Goal: Task Accomplishment & Management: Use online tool/utility

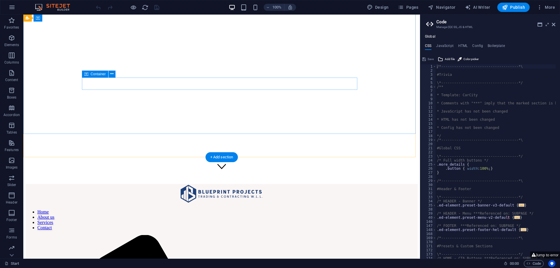
scroll to position [175, 0]
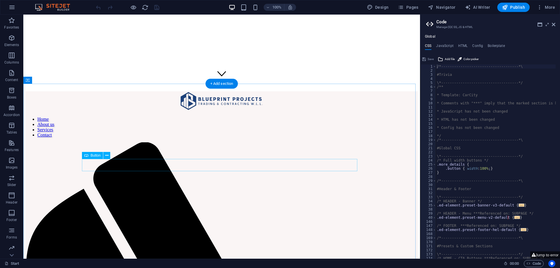
click at [107, 157] on icon at bounding box center [106, 156] width 3 height 6
click at [106, 158] on icon at bounding box center [106, 156] width 3 height 6
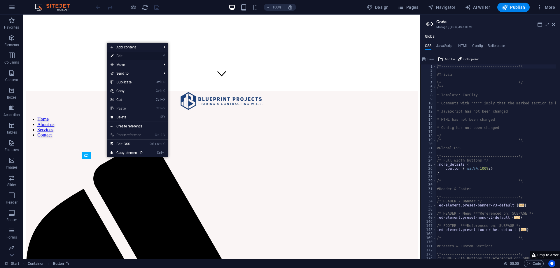
click at [126, 56] on link "⏎ Edit" at bounding box center [126, 56] width 39 height 9
select select "1"
select select
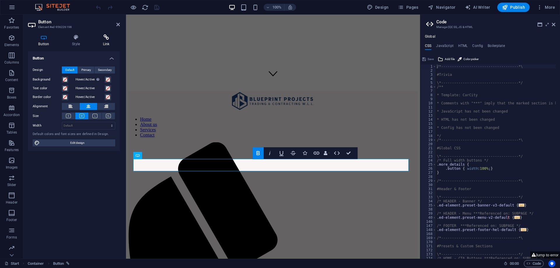
click at [104, 39] on icon at bounding box center [105, 37] width 27 height 6
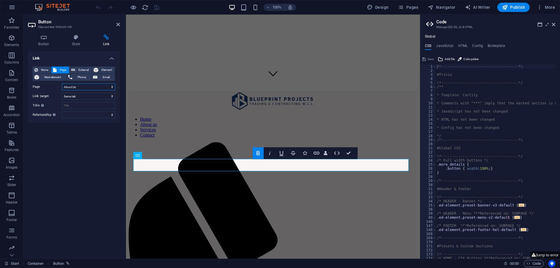
click at [107, 88] on select "Start About Us Legal Notice Privacy" at bounding box center [88, 86] width 53 height 7
click at [62, 83] on select "Start About Us Legal Notice Privacy" at bounding box center [88, 86] width 53 height 7
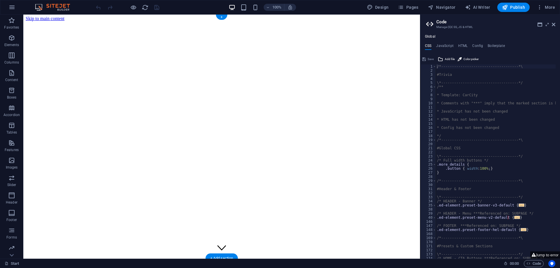
scroll to position [0, 0]
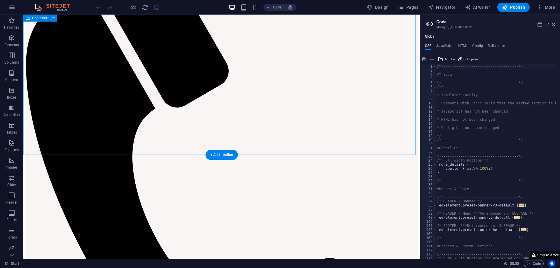
scroll to position [408, 0]
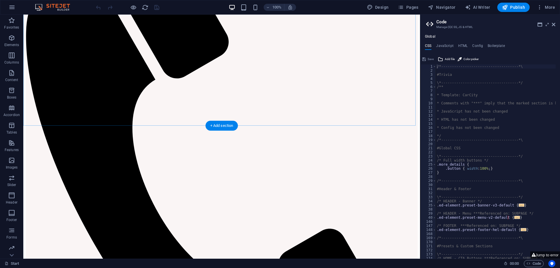
click at [217, 124] on div "+ Add section" at bounding box center [222, 126] width 32 height 10
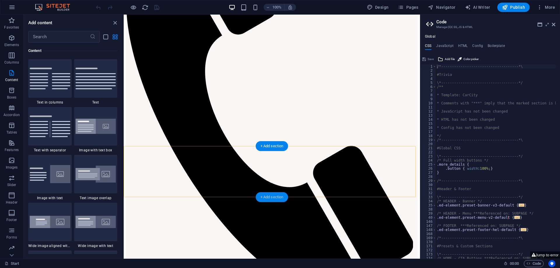
click at [264, 197] on div "+ Add section" at bounding box center [272, 197] width 32 height 10
click at [58, 86] on img at bounding box center [50, 79] width 41 height 22
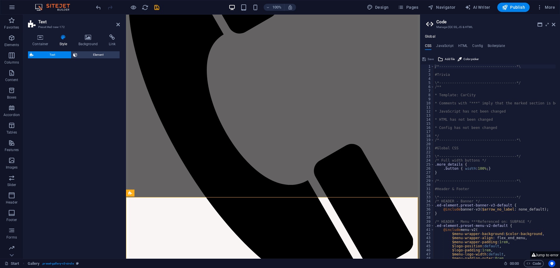
select select "rem"
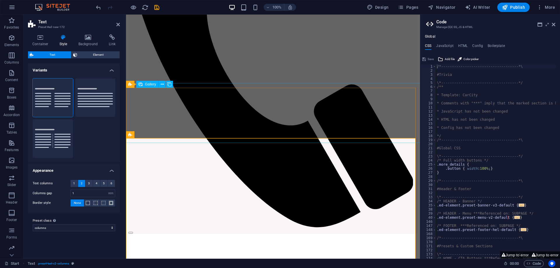
scroll to position [467, 0]
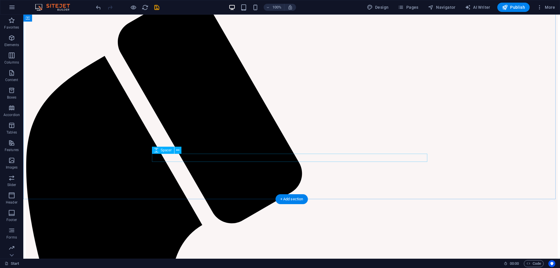
scroll to position [379, 0]
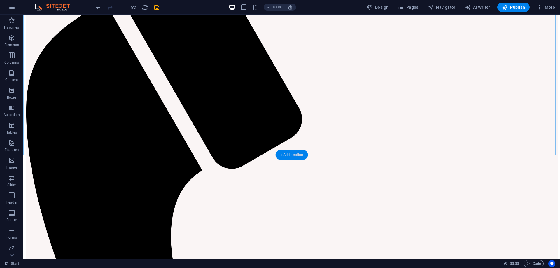
click at [295, 151] on div "+ Add section" at bounding box center [292, 155] width 32 height 10
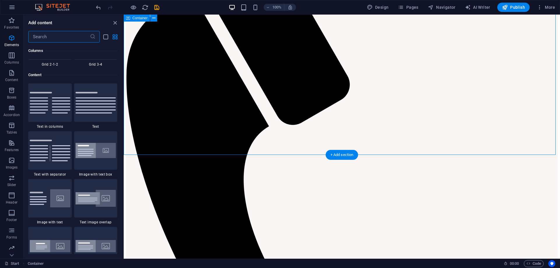
scroll to position [1021, 0]
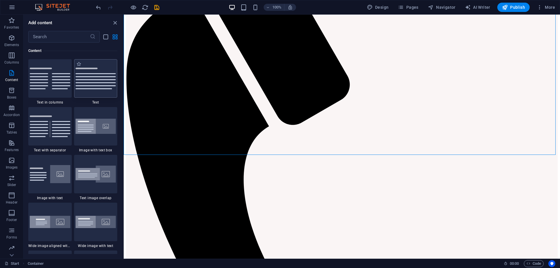
click at [82, 86] on img at bounding box center [96, 79] width 41 height 22
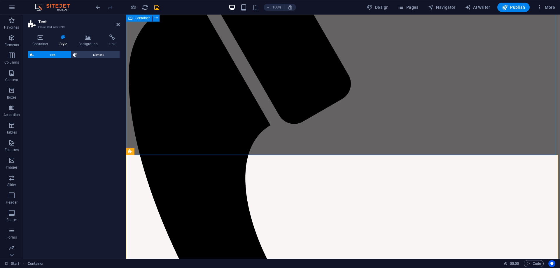
select select "preset-text-v2-default"
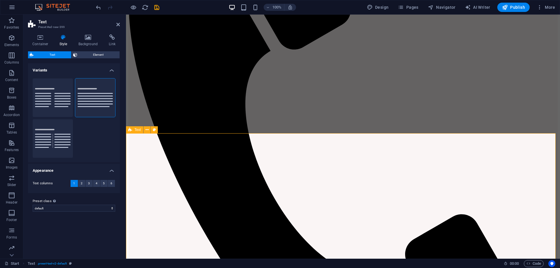
scroll to position [467, 0]
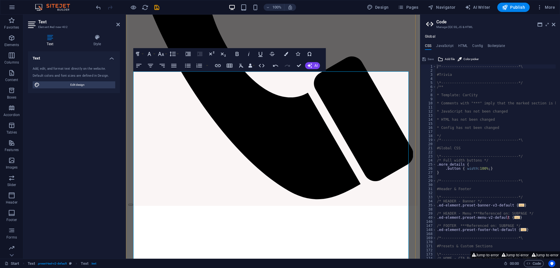
scroll to position [560, 0]
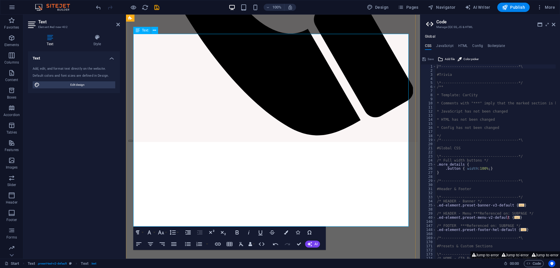
drag, startPoint x: 235, startPoint y: 213, endPoint x: 166, endPoint y: 150, distance: 93.4
click at [98, 46] on h4 "Style" at bounding box center [97, 40] width 46 height 12
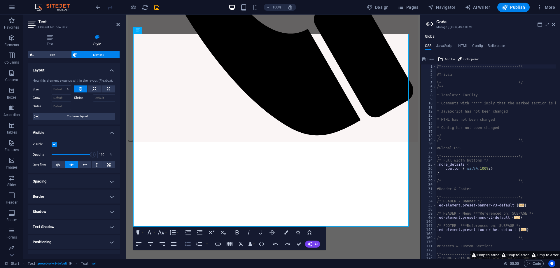
click at [187, 244] on icon "button" at bounding box center [188, 244] width 6 height 4
click at [189, 244] on icon "button" at bounding box center [188, 244] width 6 height 4
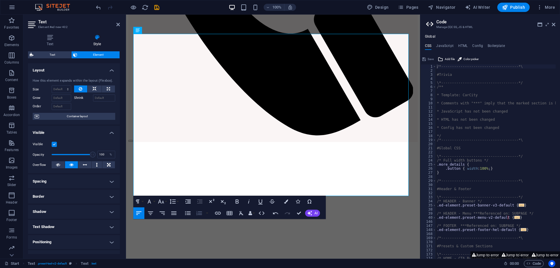
click at [197, 213] on icon "button" at bounding box center [199, 213] width 7 height 7
drag, startPoint x: 223, startPoint y: 180, endPoint x: 134, endPoint y: 153, distance: 92.6
click at [237, 199] on icon "button" at bounding box center [237, 201] width 7 height 7
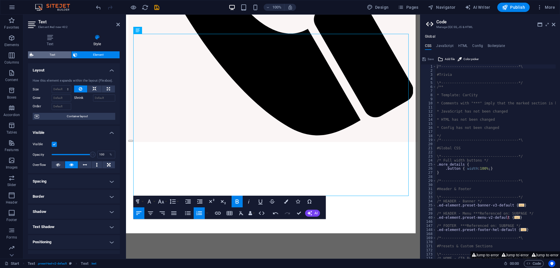
click at [55, 53] on span "Text" at bounding box center [52, 54] width 34 height 7
select select "preset-text-v2-default"
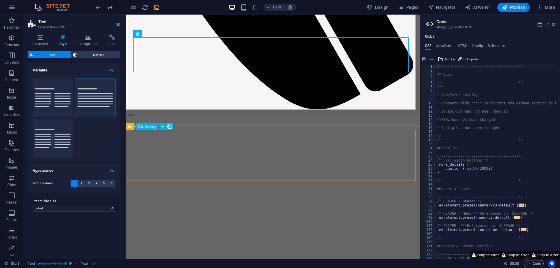
scroll to position [472, 0]
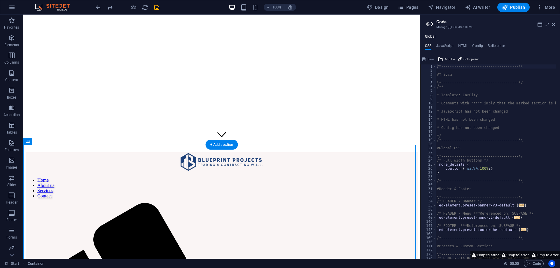
scroll to position [0, 0]
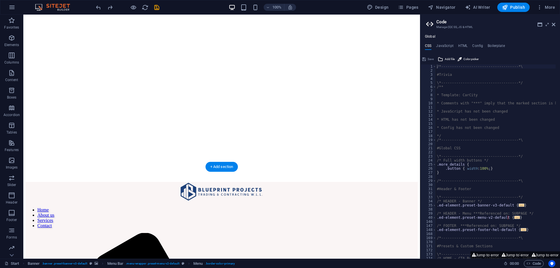
scroll to position [117, 0]
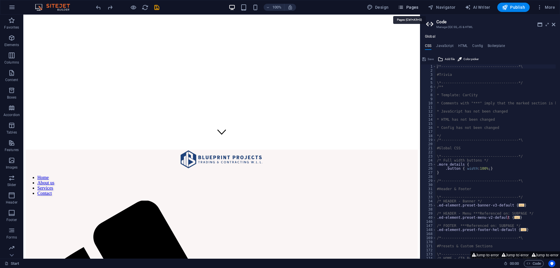
click at [412, 8] on span "Pages" at bounding box center [408, 7] width 20 height 6
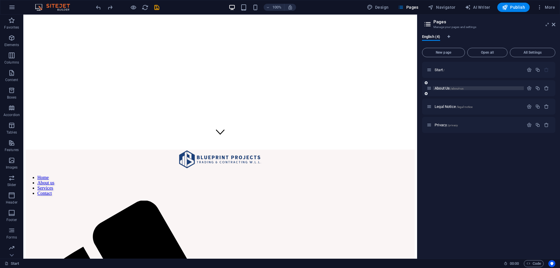
click at [466, 89] on p "About Us /about-us" at bounding box center [479, 88] width 88 height 4
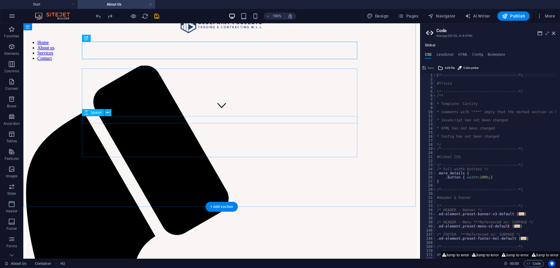
scroll to position [146, 0]
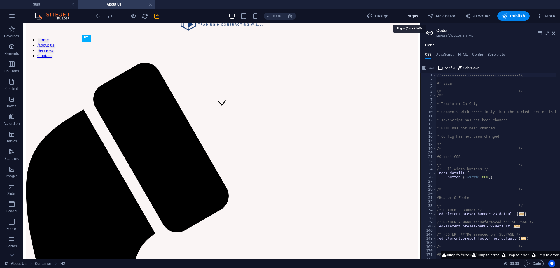
click at [414, 14] on span "Pages" at bounding box center [408, 16] width 20 height 6
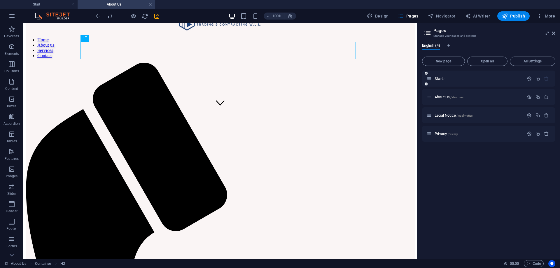
click at [427, 83] on icon at bounding box center [426, 84] width 3 height 4
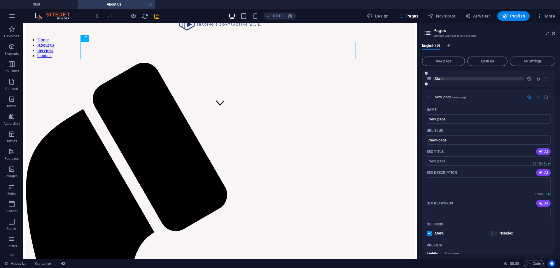
click at [436, 78] on span "Start /" at bounding box center [440, 78] width 10 height 4
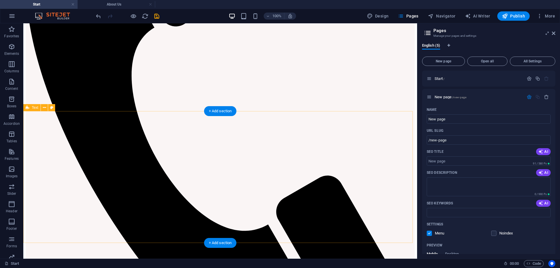
scroll to position [408, 0]
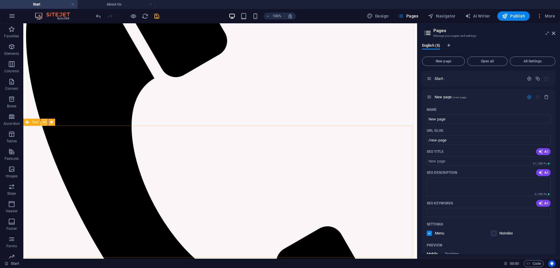
click at [46, 123] on icon at bounding box center [44, 122] width 3 height 6
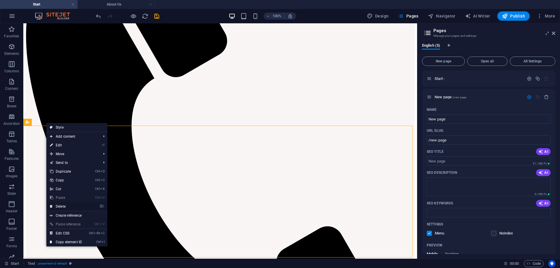
click at [88, 209] on li "⌦ Delete" at bounding box center [76, 206] width 61 height 9
click at [60, 204] on link "⌦ Delete" at bounding box center [65, 206] width 39 height 9
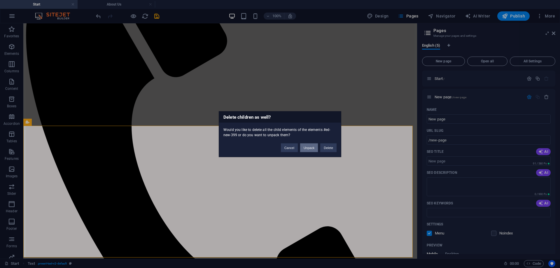
click at [306, 149] on button "Unpack" at bounding box center [309, 147] width 18 height 9
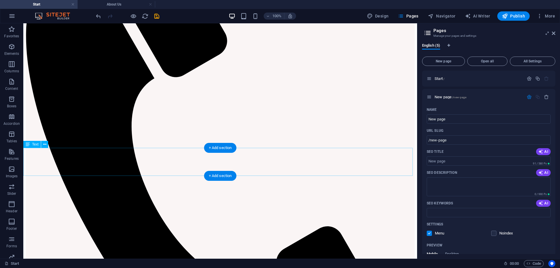
click at [45, 147] on icon at bounding box center [44, 144] width 3 height 6
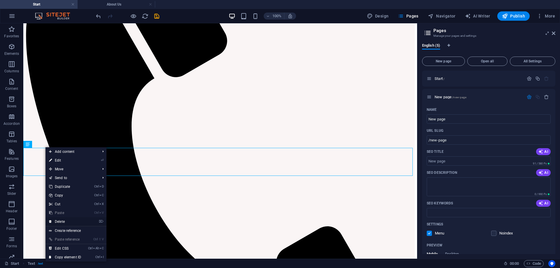
click at [72, 223] on link "⌦ Delete" at bounding box center [65, 221] width 39 height 9
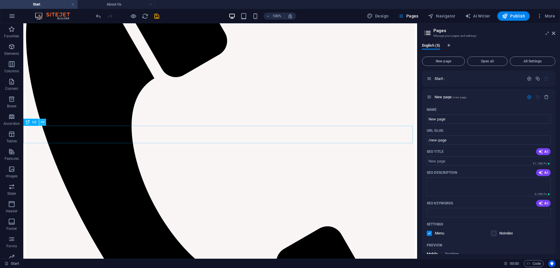
click at [43, 120] on icon at bounding box center [42, 122] width 3 height 6
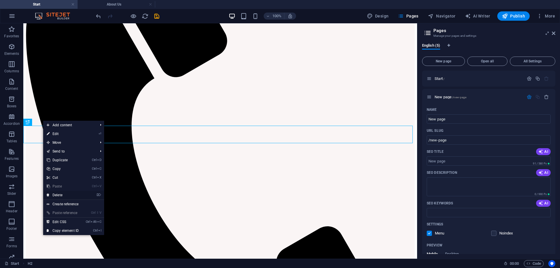
click at [88, 195] on li "⌦ Delete" at bounding box center [73, 195] width 61 height 9
click at [64, 195] on link "⌦ Delete" at bounding box center [62, 195] width 39 height 9
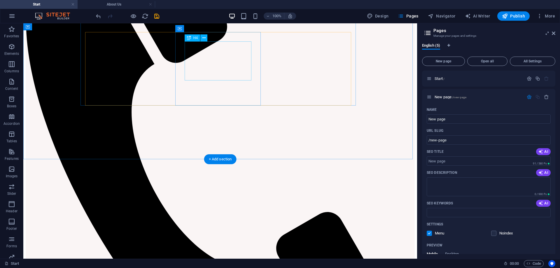
scroll to position [525, 0]
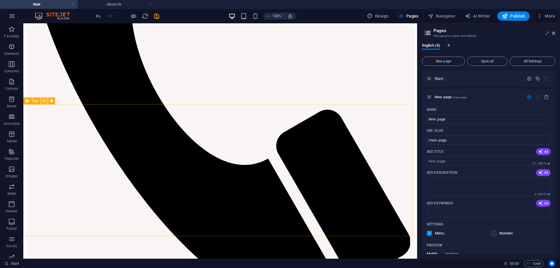
click at [43, 101] on icon at bounding box center [44, 101] width 3 height 6
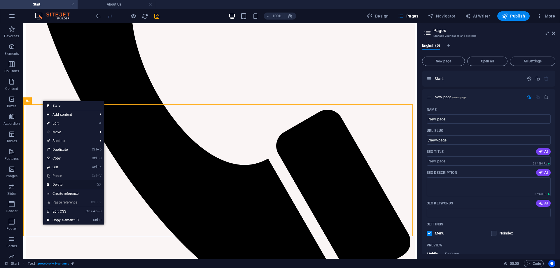
click at [81, 185] on link "⌦ Delete" at bounding box center [62, 184] width 39 height 9
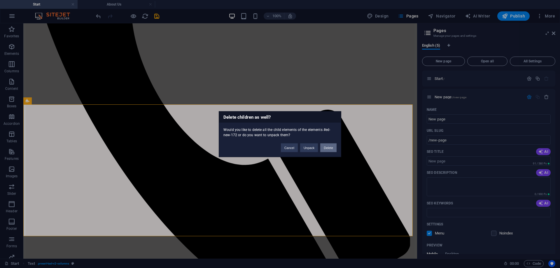
click at [331, 149] on button "Delete" at bounding box center [328, 147] width 16 height 9
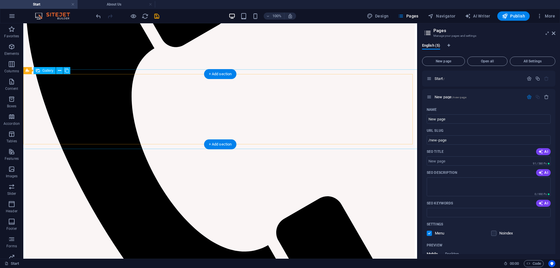
scroll to position [438, 0]
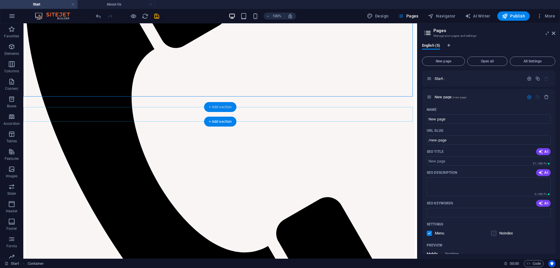
click at [223, 108] on div "+ Add section" at bounding box center [220, 107] width 32 height 10
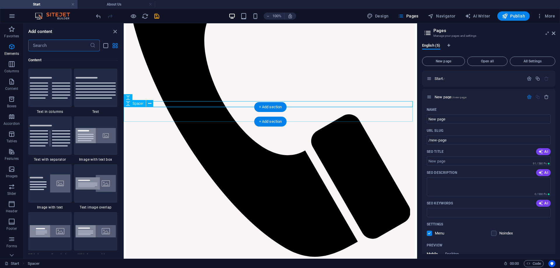
scroll to position [1021, 0]
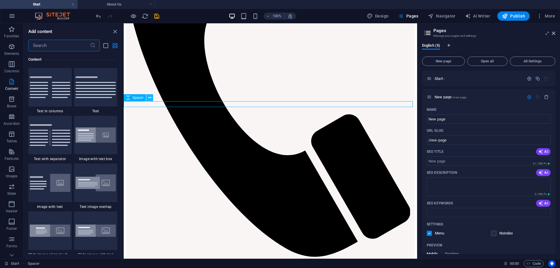
click at [151, 98] on icon at bounding box center [149, 98] width 3 height 6
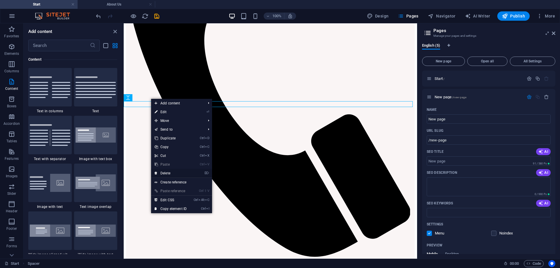
click at [187, 172] on link "⌦ Delete" at bounding box center [170, 173] width 39 height 9
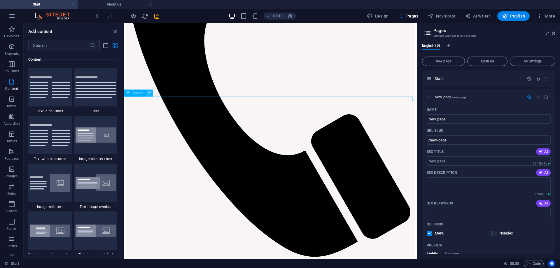
click at [149, 94] on icon at bounding box center [149, 93] width 3 height 6
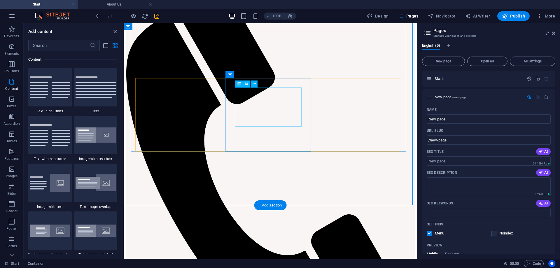
scroll to position [321, 0]
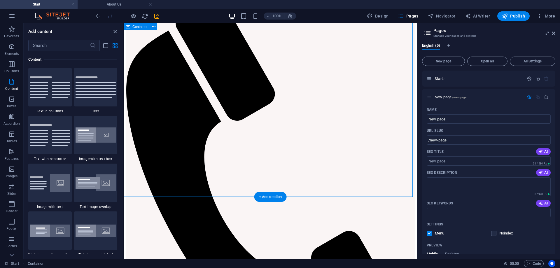
drag, startPoint x: 162, startPoint y: 172, endPoint x: 162, endPoint y: 178, distance: 6.4
drag, startPoint x: 185, startPoint y: 177, endPoint x: 190, endPoint y: 184, distance: 8.1
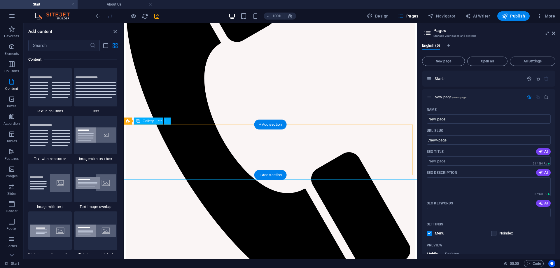
scroll to position [408, 0]
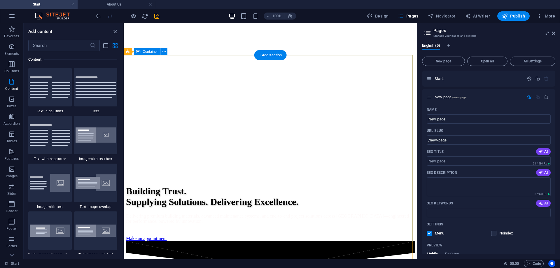
scroll to position [792, 0]
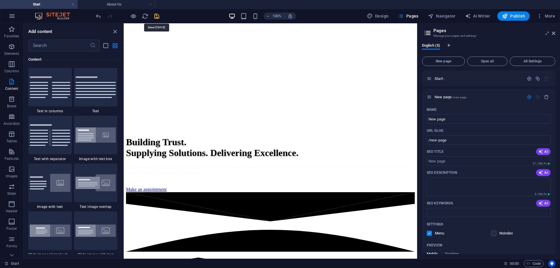
click at [156, 17] on icon "save" at bounding box center [156, 16] width 7 height 7
checkbox input "false"
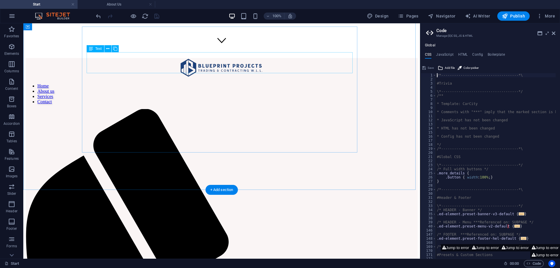
scroll to position [171, 0]
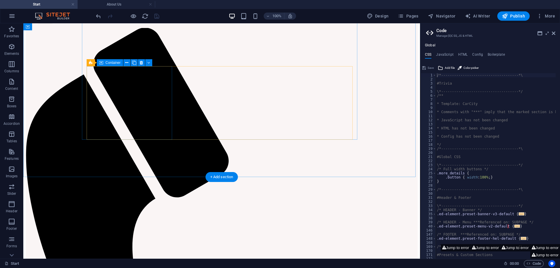
scroll to position [287, 0]
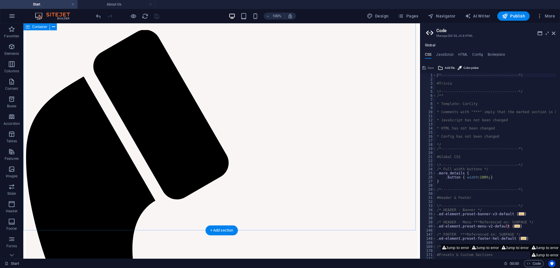
click at [300, 25] on nav "Home About us Services Contact" at bounding box center [222, 14] width 392 height 21
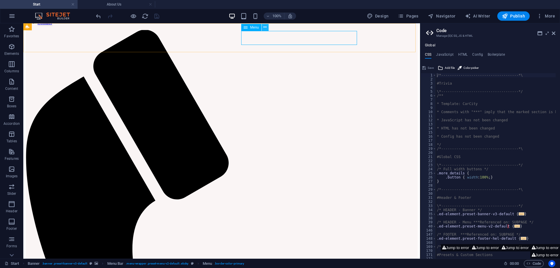
click at [264, 27] on icon at bounding box center [264, 27] width 3 height 6
click at [266, 27] on icon at bounding box center [264, 27] width 3 height 6
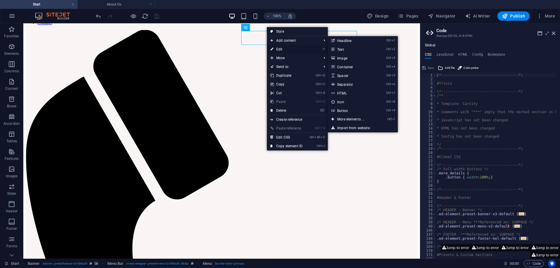
click at [280, 49] on link "⏎ Edit" at bounding box center [286, 49] width 39 height 9
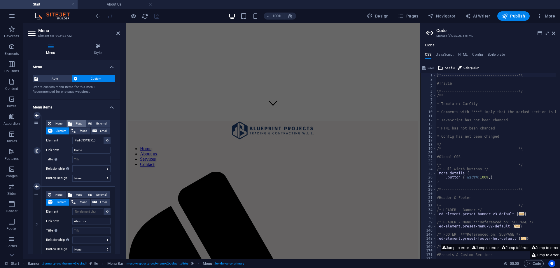
scroll to position [230, 0]
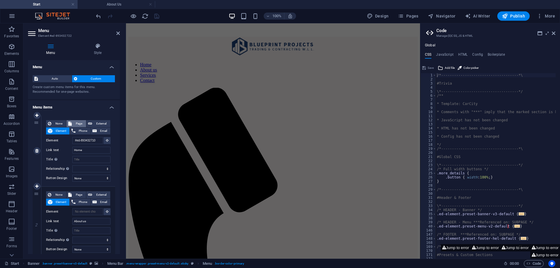
click at [78, 121] on span "Page" at bounding box center [79, 123] width 11 height 7
select select
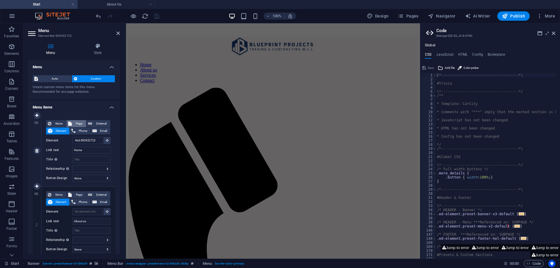
select select
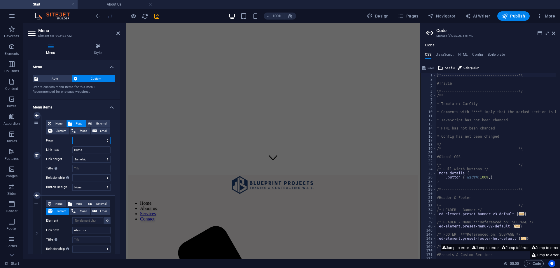
scroll to position [0, 0]
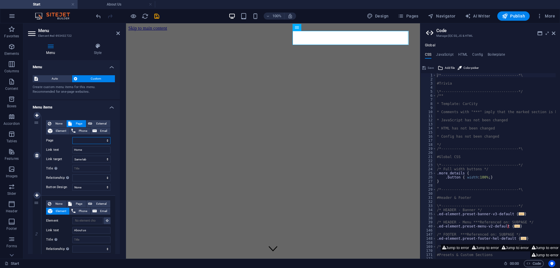
click at [101, 140] on select "Start New page About Us Legal Notice Privacy" at bounding box center [91, 140] width 38 height 7
select select "0"
click at [72, 137] on select "Start New page About Us Legal Notice Privacy" at bounding box center [91, 140] width 38 height 7
select select
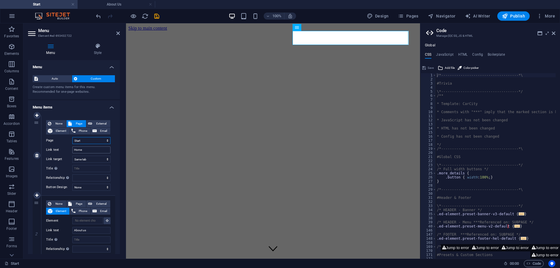
select select
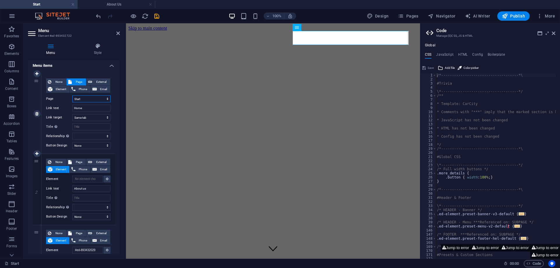
scroll to position [58, 0]
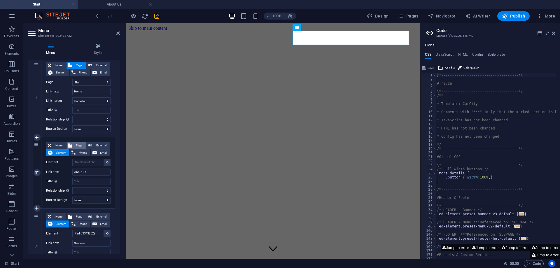
click at [78, 144] on span "Page" at bounding box center [79, 145] width 11 height 7
select select
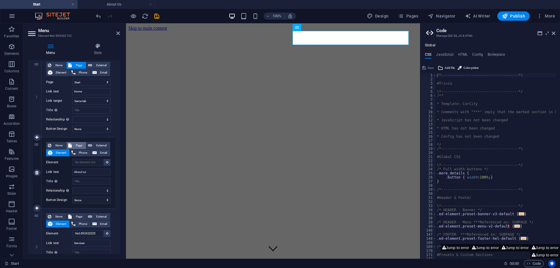
select select
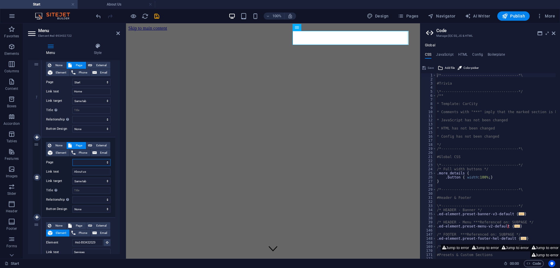
click at [85, 161] on select "Start New page About Us Legal Notice Privacy" at bounding box center [91, 162] width 38 height 7
select select "2"
click at [72, 159] on select "Start New page About Us Legal Notice Privacy" at bounding box center [91, 162] width 38 height 7
select select
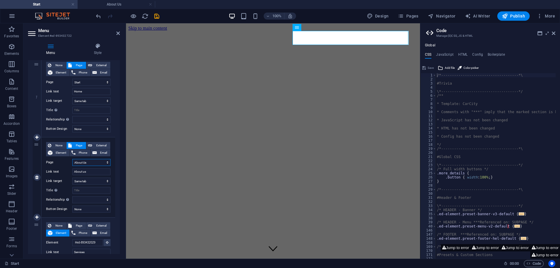
select select
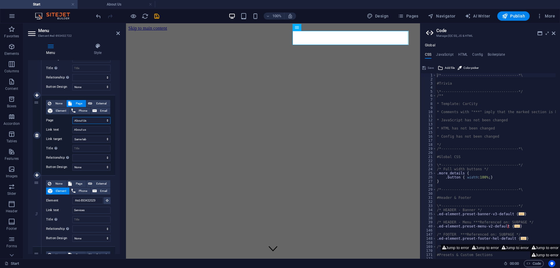
scroll to position [117, 0]
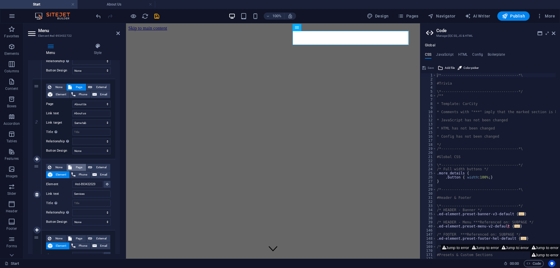
click at [76, 165] on span "Page" at bounding box center [79, 167] width 11 height 7
select select
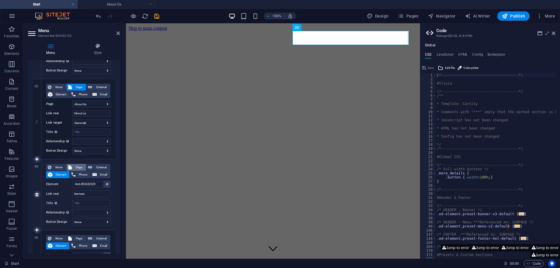
select select
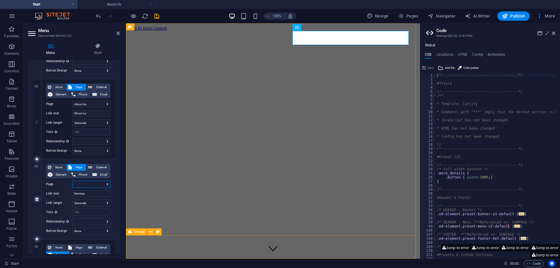
click at [92, 184] on select "Start New page About Us Legal Notice Privacy" at bounding box center [91, 184] width 38 height 7
click at [65, 183] on label "Page" at bounding box center [59, 184] width 26 height 7
click at [72, 183] on select "Start New page About Us Legal Notice Privacy" at bounding box center [91, 184] width 38 height 7
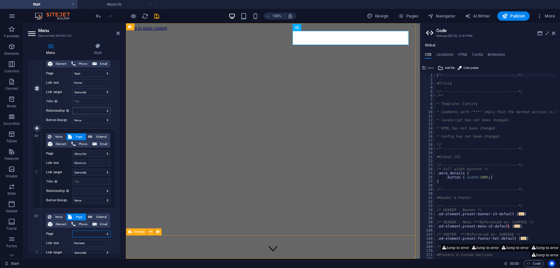
scroll to position [58, 0]
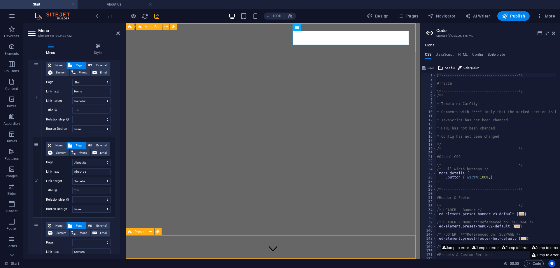
drag, startPoint x: 194, startPoint y: 49, endPoint x: 296, endPoint y: 50, distance: 101.8
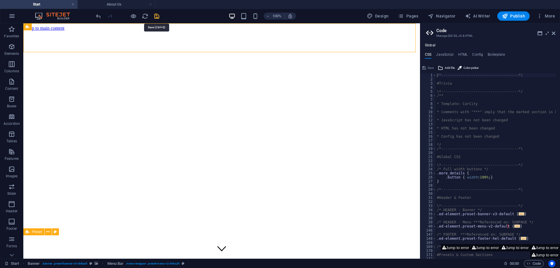
click at [155, 17] on icon "save" at bounding box center [156, 16] width 7 height 7
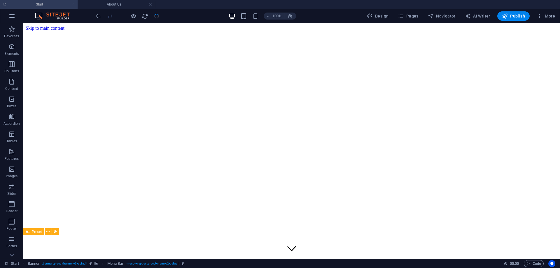
checkbox input "false"
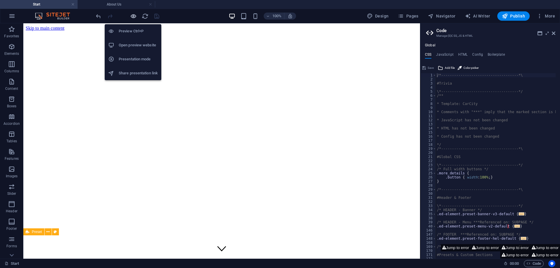
click at [135, 18] on icon "button" at bounding box center [133, 16] width 7 height 7
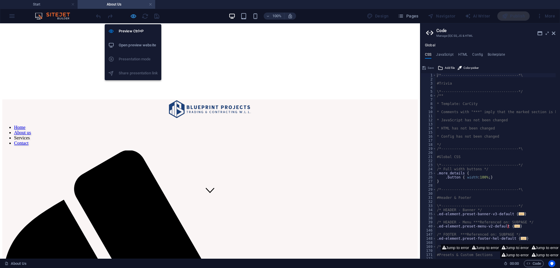
click at [132, 18] on icon "button" at bounding box center [133, 16] width 7 height 7
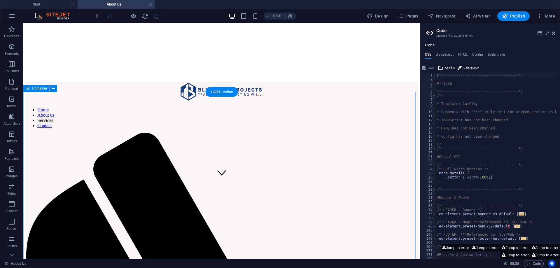
scroll to position [88, 0]
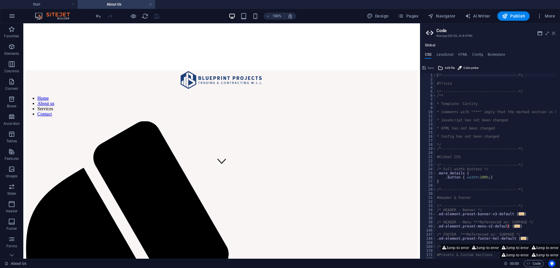
click at [555, 34] on icon at bounding box center [554, 33] width 4 height 5
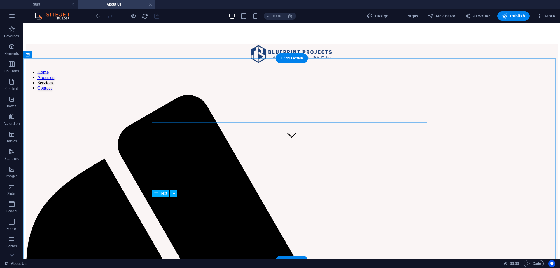
scroll to position [146, 0]
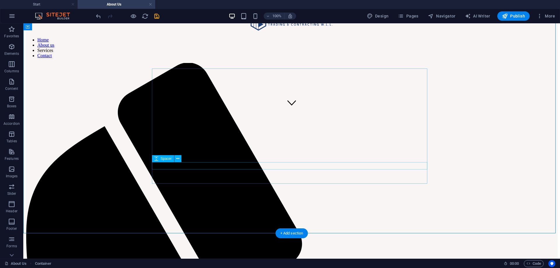
click at [178, 159] on icon at bounding box center [177, 159] width 3 height 6
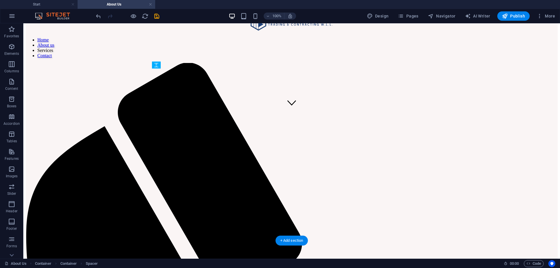
drag, startPoint x: 185, startPoint y: 181, endPoint x: 160, endPoint y: 158, distance: 34.1
drag, startPoint x: 184, startPoint y: 182, endPoint x: 162, endPoint y: 152, distance: 37.2
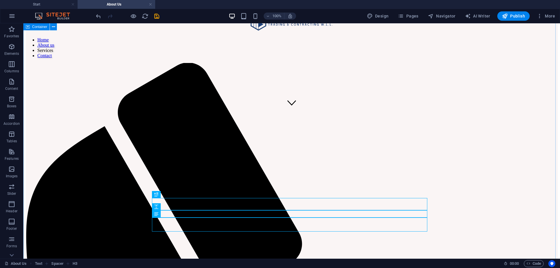
drag, startPoint x: 94, startPoint y: 205, endPoint x: 160, endPoint y: 205, distance: 65.9
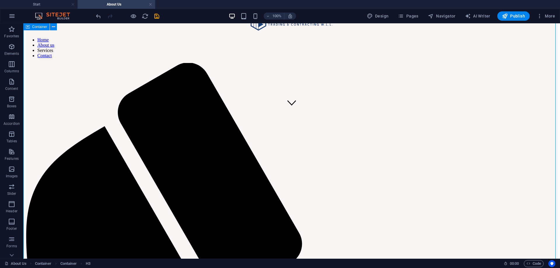
drag, startPoint x: 310, startPoint y: 208, endPoint x: 305, endPoint y: 213, distance: 7.2
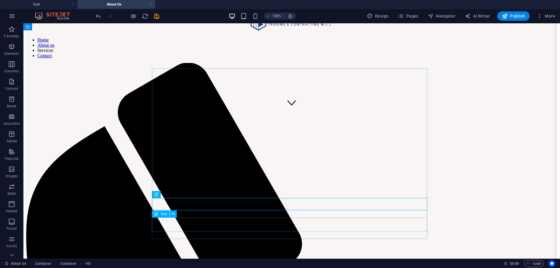
drag, startPoint x: 289, startPoint y: 224, endPoint x: 286, endPoint y: 224, distance: 3.8
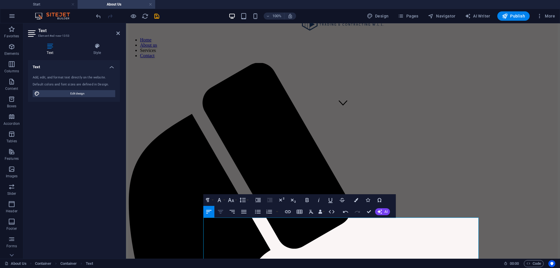
click at [221, 213] on icon "button" at bounding box center [220, 212] width 5 height 4
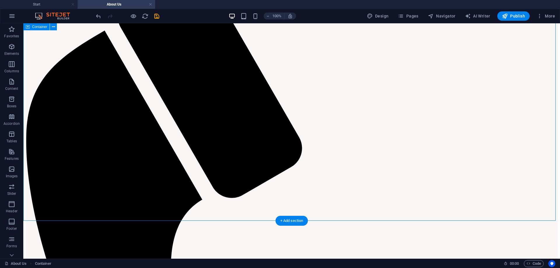
scroll to position [233, 0]
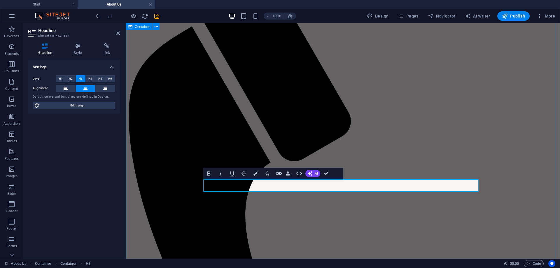
drag, startPoint x: 173, startPoint y: 212, endPoint x: 275, endPoint y: 211, distance: 102.4
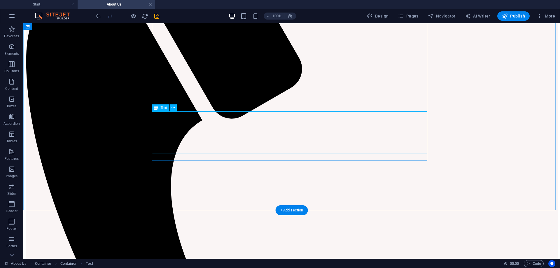
scroll to position [292, 0]
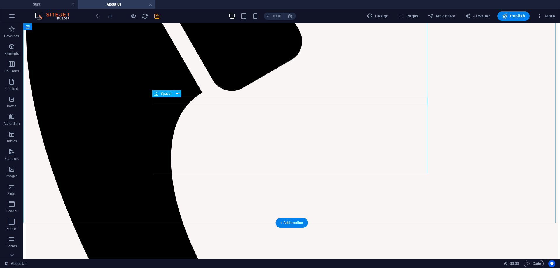
scroll to position [350, 0]
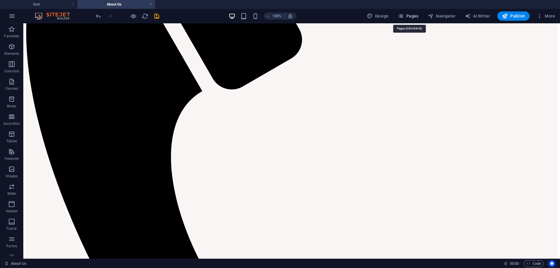
click at [412, 17] on span "Pages" at bounding box center [408, 16] width 20 height 6
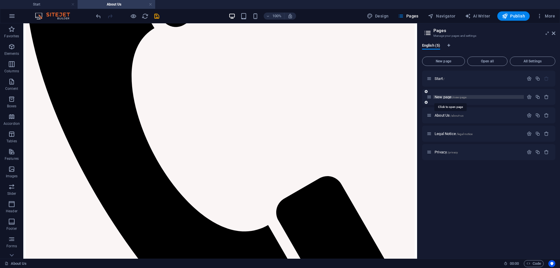
click at [439, 96] on span "New page /new-page" at bounding box center [451, 97] width 32 height 4
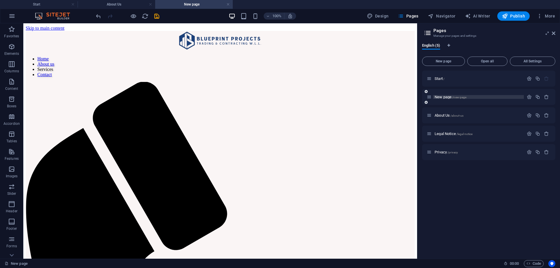
scroll to position [0, 0]
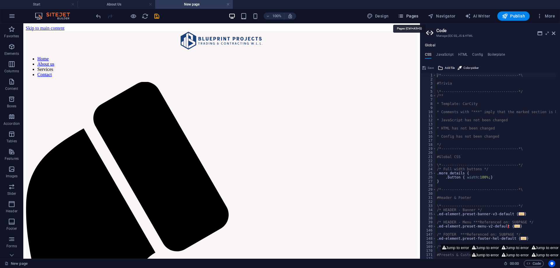
click at [416, 18] on span "Pages" at bounding box center [408, 16] width 20 height 6
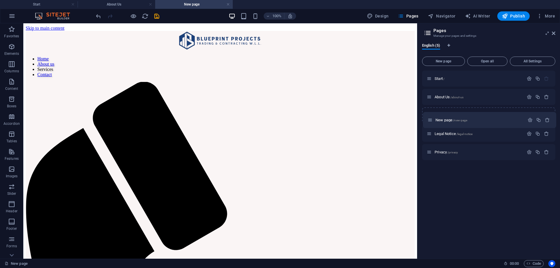
drag, startPoint x: 431, startPoint y: 96, endPoint x: 433, endPoint y: 120, distance: 24.3
click at [432, 121] on div "Start / New page /new-page About Us /about-us Legal Notice /legal-notice Privac…" at bounding box center [488, 116] width 133 height 90
click at [436, 116] on span "New page /new-page" at bounding box center [451, 115] width 32 height 4
click at [544, 114] on icon "button" at bounding box center [546, 115] width 5 height 5
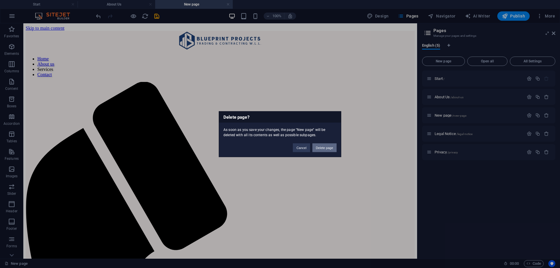
click at [321, 151] on button "Delete page" at bounding box center [324, 147] width 24 height 9
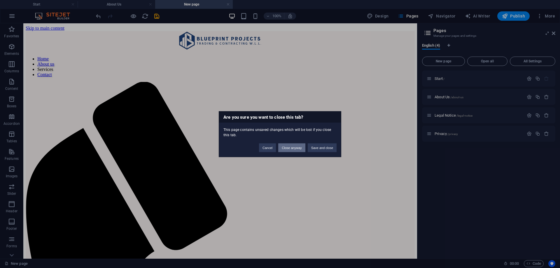
click at [298, 148] on button "Close anyway" at bounding box center [291, 147] width 27 height 9
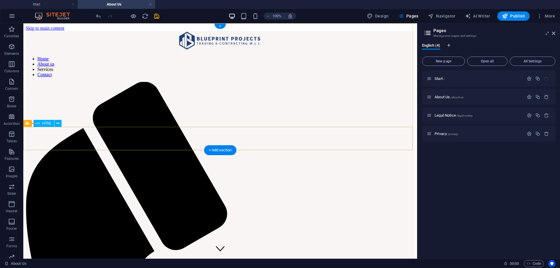
scroll to position [353, 0]
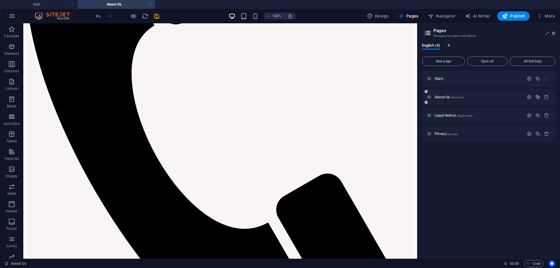
click at [539, 97] on icon "button" at bounding box center [537, 97] width 5 height 5
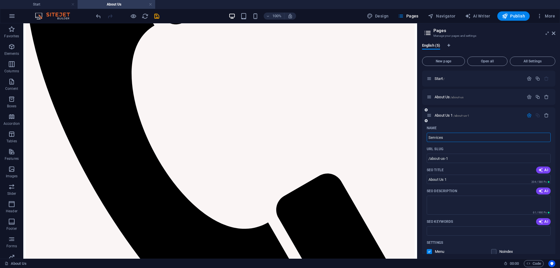
type input "Services"
type input "/services"
type input "Services"
click at [455, 145] on div "URL SLUG" at bounding box center [489, 148] width 124 height 9
click at [452, 116] on span "/services" at bounding box center [456, 115] width 12 height 3
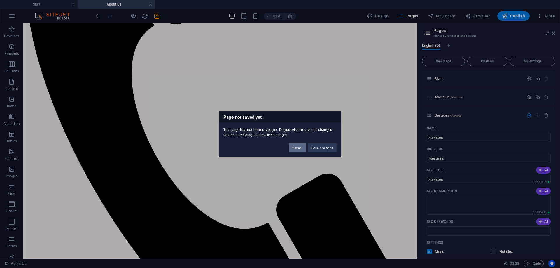
click at [301, 147] on button "Cancel" at bounding box center [297, 147] width 17 height 9
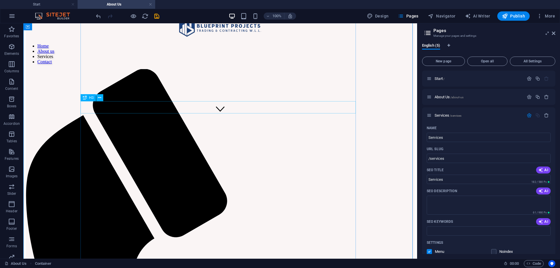
scroll to position [32, 0]
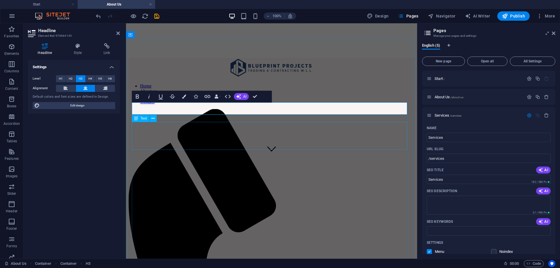
scroll to position [61, 0]
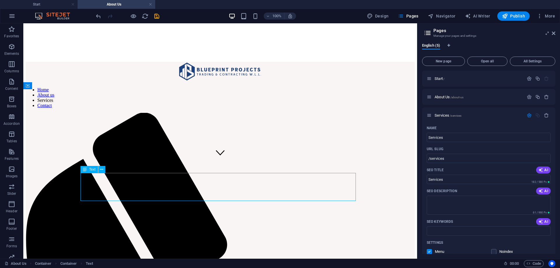
scroll to position [148, 0]
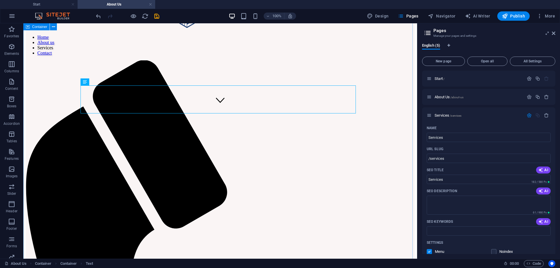
drag, startPoint x: 36, startPoint y: 89, endPoint x: 26, endPoint y: 79, distance: 14.2
click at [11, 65] on icon "button" at bounding box center [11, 64] width 7 height 7
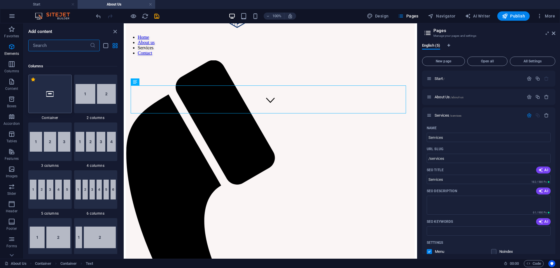
scroll to position [289, 0]
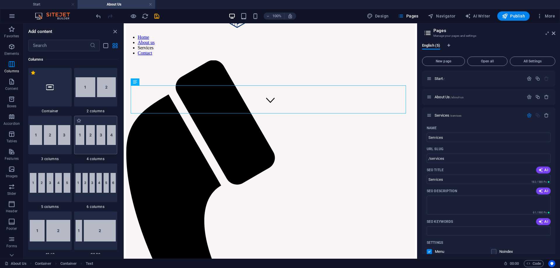
click at [93, 139] on img at bounding box center [96, 135] width 41 height 20
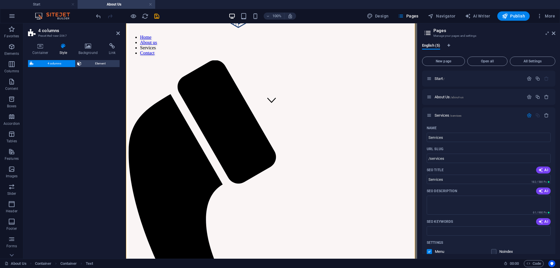
select select "rem"
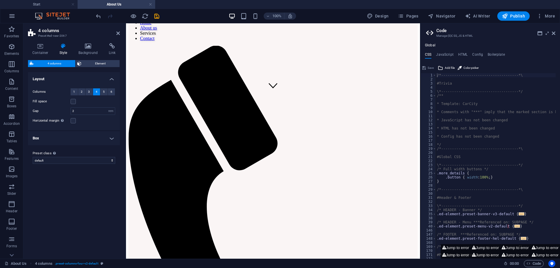
scroll to position [157, 0]
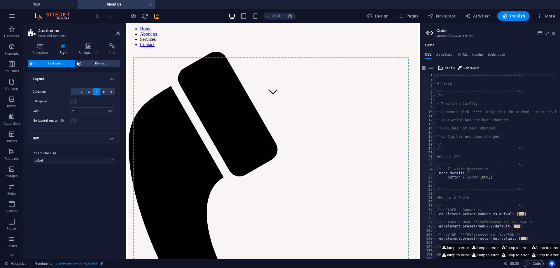
drag, startPoint x: 264, startPoint y: 187, endPoint x: 200, endPoint y: 95, distance: 112.0
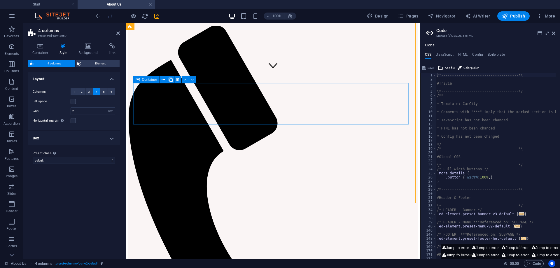
scroll to position [100, 0]
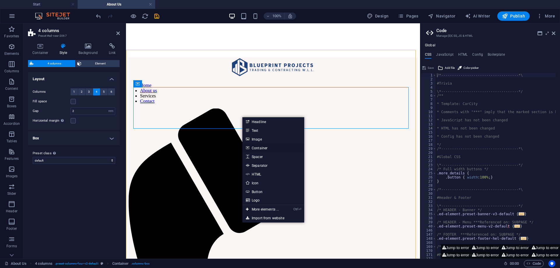
click at [256, 146] on link "Container" at bounding box center [273, 148] width 62 height 9
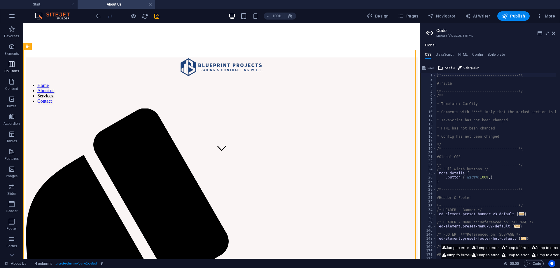
click at [14, 67] on icon "button" at bounding box center [11, 64] width 7 height 7
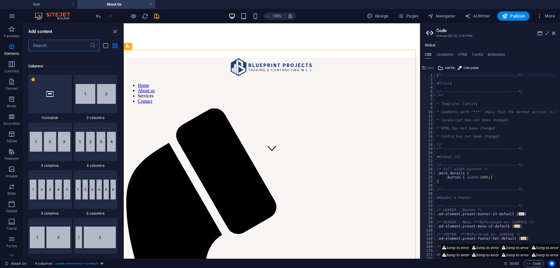
scroll to position [289, 0]
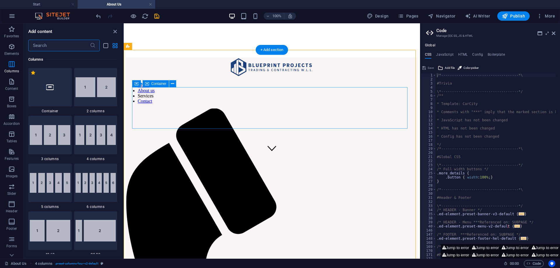
click at [160, 83] on span "Container" at bounding box center [158, 84] width 15 height 4
click at [172, 83] on icon at bounding box center [172, 84] width 3 height 6
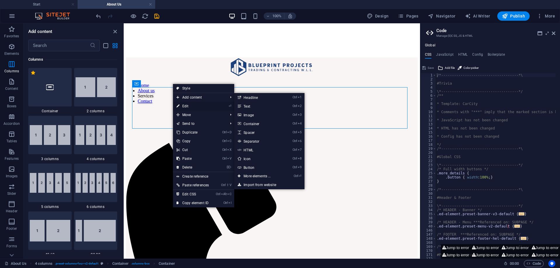
drag, startPoint x: 182, startPoint y: 104, endPoint x: 56, endPoint y: 81, distance: 128.1
click at [182, 104] on link "⏎ Edit" at bounding box center [192, 106] width 39 height 9
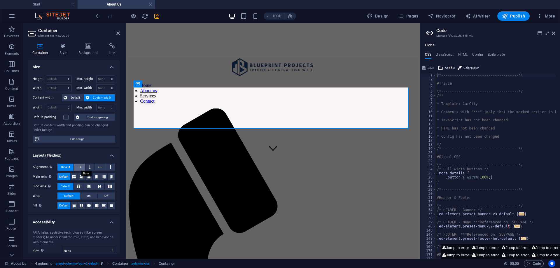
click at [80, 169] on icon at bounding box center [80, 167] width 4 height 7
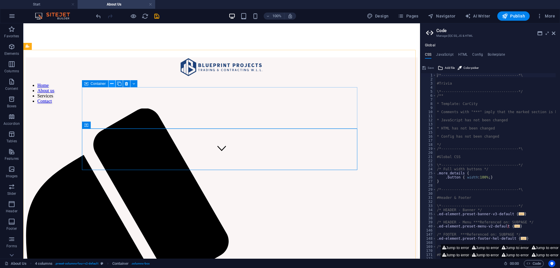
click at [110, 83] on button at bounding box center [112, 83] width 7 height 7
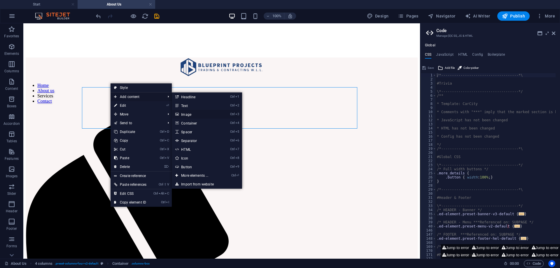
drag, startPoint x: 184, startPoint y: 114, endPoint x: 57, endPoint y: 91, distance: 128.1
click at [184, 114] on link "Ctrl 3 Image" at bounding box center [196, 114] width 48 height 9
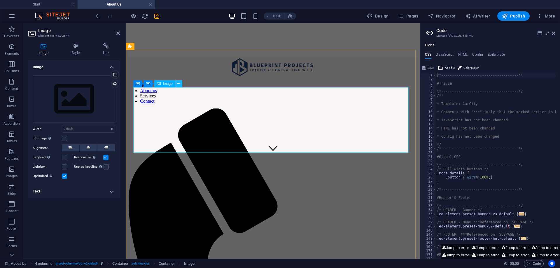
click at [177, 85] on icon at bounding box center [178, 84] width 3 height 6
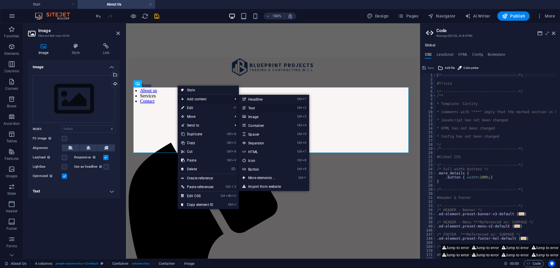
drag, startPoint x: 260, startPoint y: 104, endPoint x: 132, endPoint y: 82, distance: 129.8
click at [260, 104] on link "Ctrl 2 Text" at bounding box center [263, 108] width 48 height 9
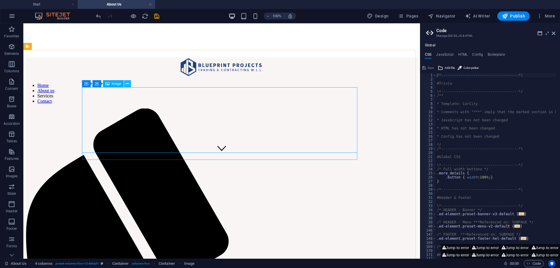
click at [126, 85] on icon at bounding box center [127, 84] width 3 height 6
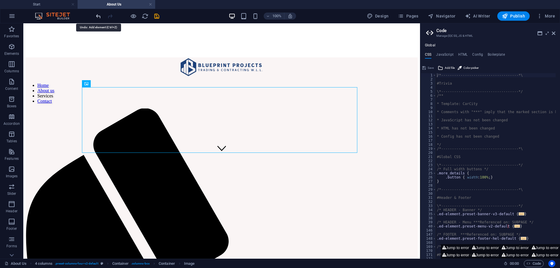
click at [95, 16] on icon "undo" at bounding box center [98, 16] width 7 height 7
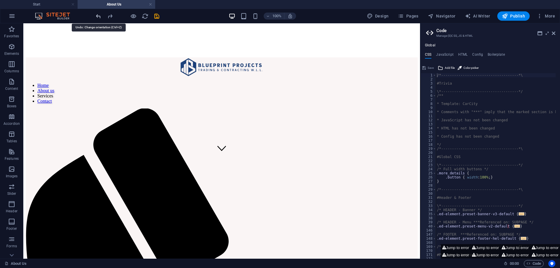
click at [95, 16] on icon "undo" at bounding box center [98, 16] width 7 height 7
click at [100, 16] on icon "undo" at bounding box center [98, 16] width 7 height 7
click at [97, 18] on icon "undo" at bounding box center [98, 16] width 7 height 7
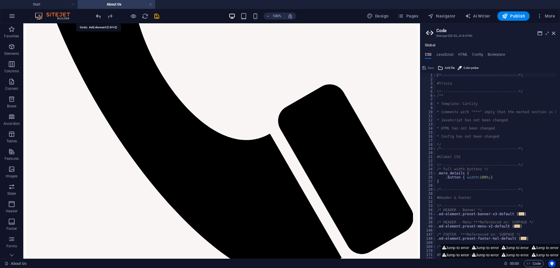
scroll to position [511, 0]
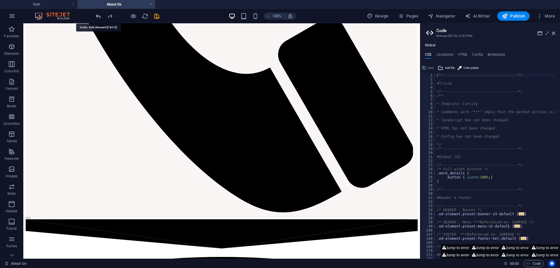
click at [100, 13] on icon "undo" at bounding box center [98, 16] width 7 height 7
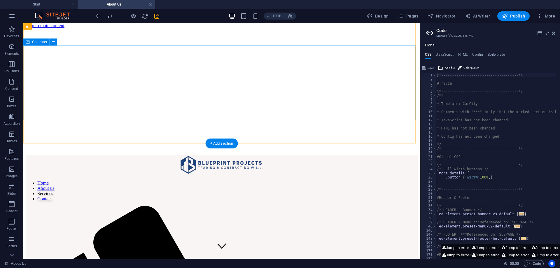
scroll to position [0, 0]
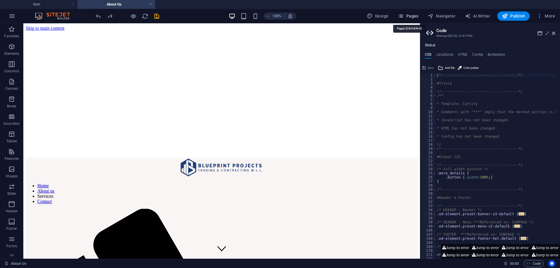
click at [416, 13] on button "Pages" at bounding box center [408, 15] width 25 height 9
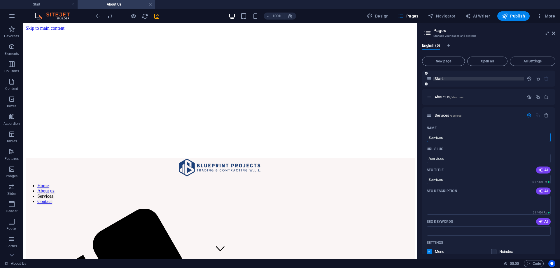
click at [438, 79] on span "Start /" at bounding box center [440, 78] width 10 height 4
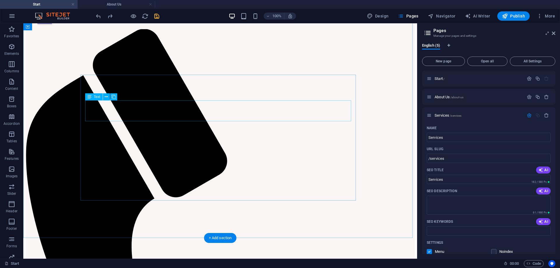
scroll to position [263, 0]
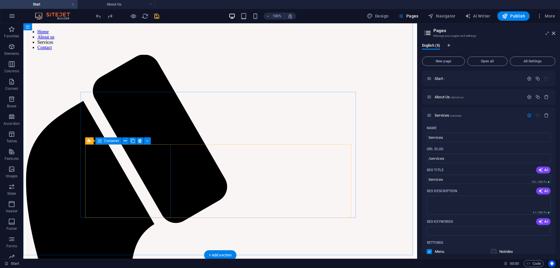
click at [124, 141] on icon at bounding box center [125, 141] width 3 height 6
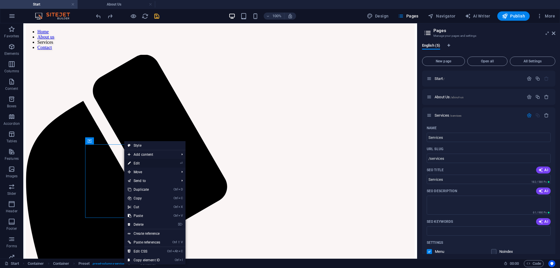
click at [155, 162] on link "⏎ Edit" at bounding box center [143, 163] width 39 height 9
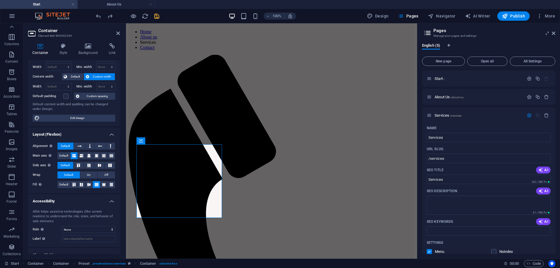
scroll to position [13, 0]
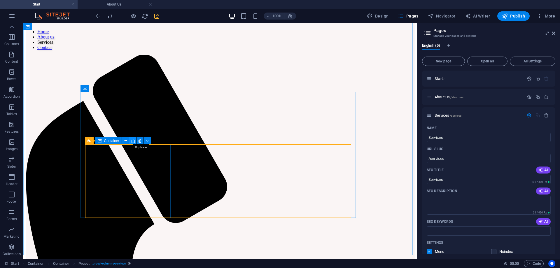
click at [134, 141] on icon at bounding box center [133, 141] width 4 height 6
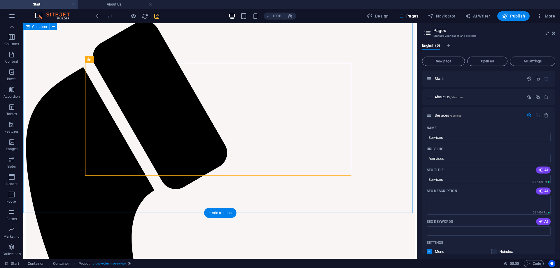
scroll to position [350, 0]
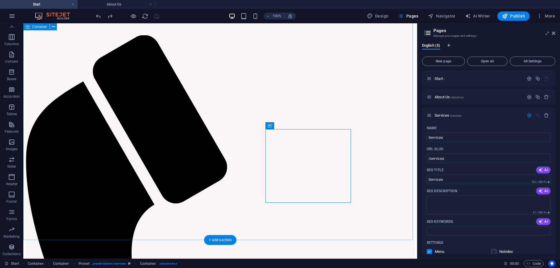
scroll to position [292, 0]
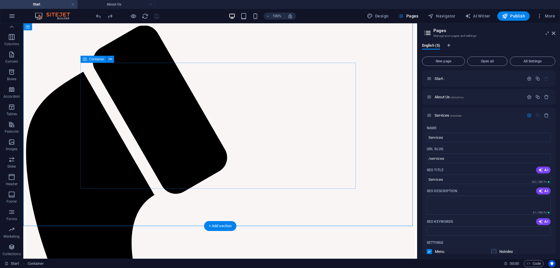
click at [110, 112] on icon at bounding box center [109, 112] width 3 height 6
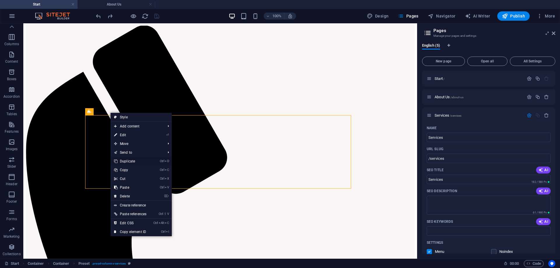
click at [142, 162] on link "Ctrl D Duplicate" at bounding box center [130, 161] width 39 height 9
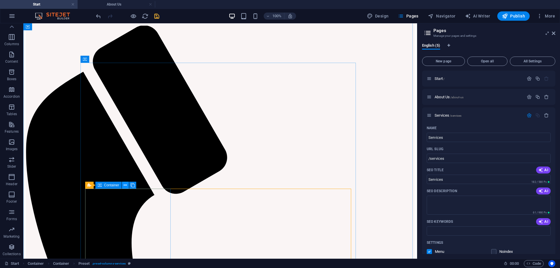
click at [123, 186] on button at bounding box center [125, 185] width 7 height 7
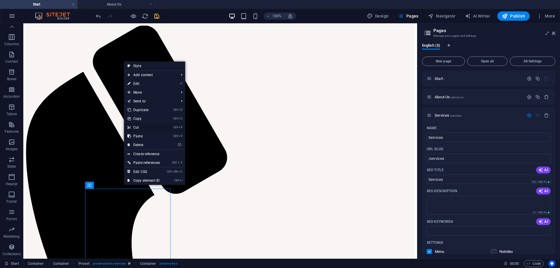
click at [137, 128] on link "Ctrl X Cut" at bounding box center [143, 127] width 39 height 9
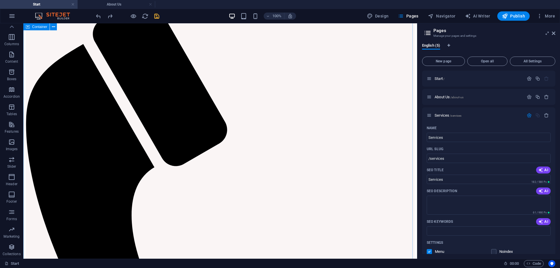
scroll to position [350, 0]
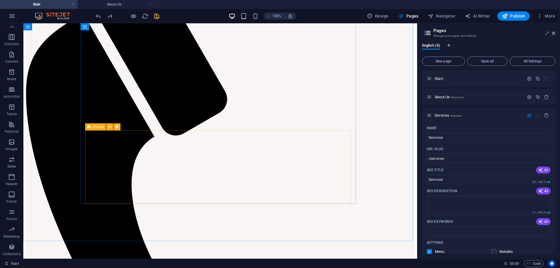
click at [91, 126] on icon at bounding box center [90, 126] width 4 height 7
click at [109, 127] on icon at bounding box center [109, 127] width 3 height 6
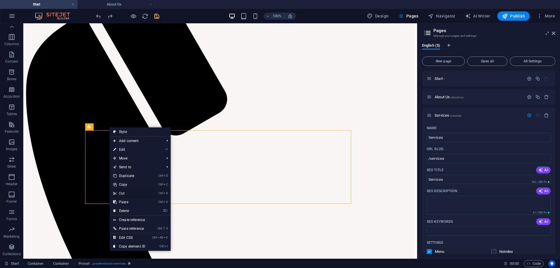
click at [118, 194] on link "Ctrl X Cut" at bounding box center [129, 193] width 39 height 9
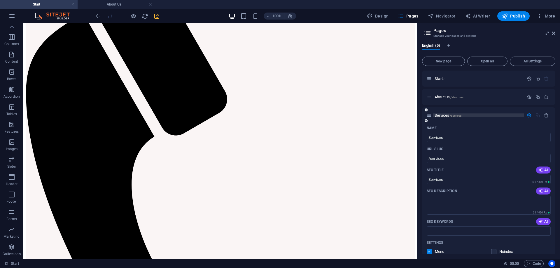
click at [442, 115] on span "Services /services" at bounding box center [448, 115] width 27 height 4
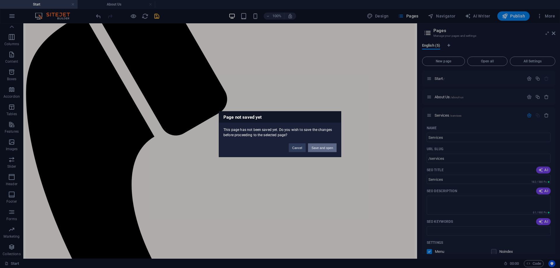
click at [316, 149] on button "Save and open" at bounding box center [322, 147] width 29 height 9
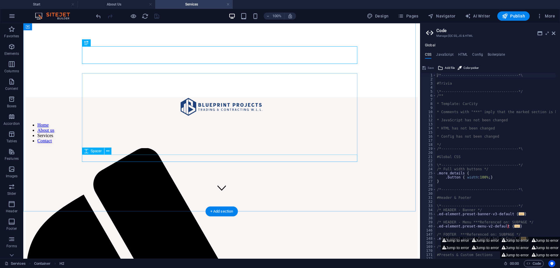
scroll to position [58, 0]
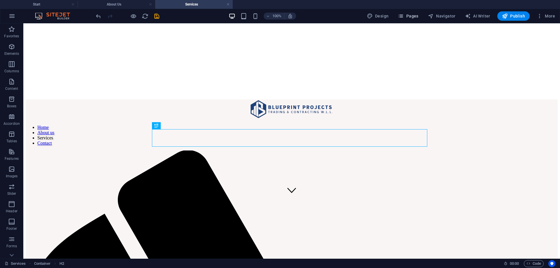
click at [414, 15] on span "Pages" at bounding box center [408, 16] width 20 height 6
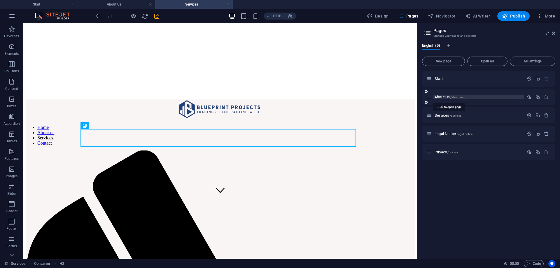
click at [460, 95] on span "About Us /about-us" at bounding box center [449, 97] width 29 height 4
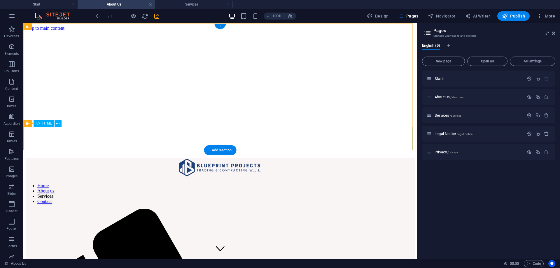
scroll to position [29, 0]
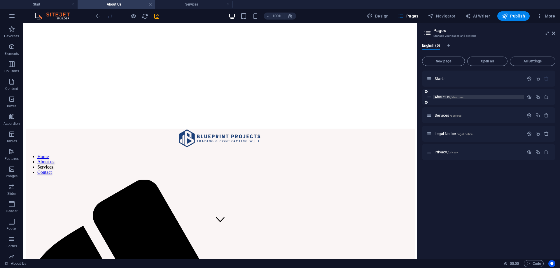
click at [461, 97] on span "/about-us" at bounding box center [456, 97] width 13 height 3
click at [440, 96] on span "About Us /about-us" at bounding box center [449, 97] width 29 height 4
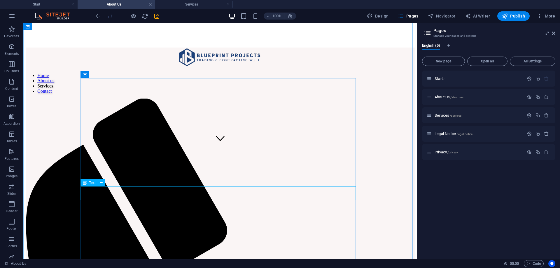
scroll to position [88, 0]
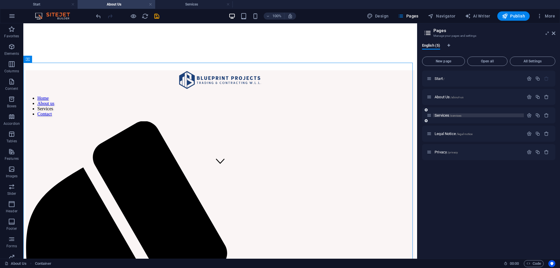
click at [453, 114] on span "/services" at bounding box center [456, 115] width 12 height 3
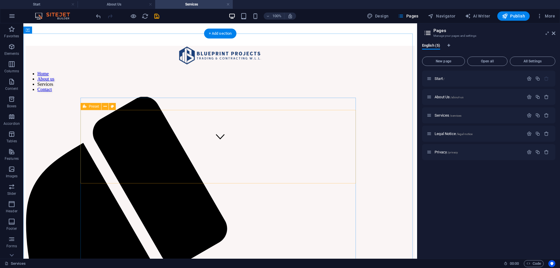
scroll to position [117, 0]
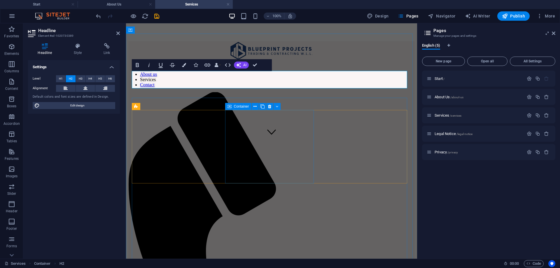
click at [250, 104] on div "Container" at bounding box center [238, 106] width 26 height 7
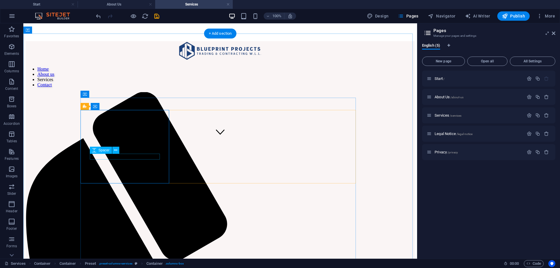
click at [113, 149] on button at bounding box center [115, 150] width 7 height 7
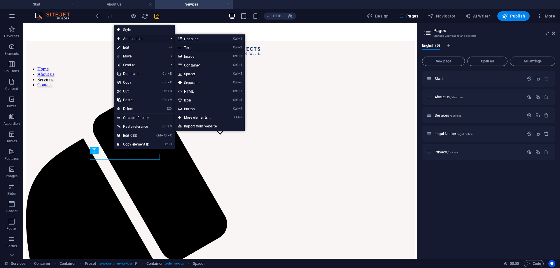
click at [193, 48] on link "Ctrl 2 Text" at bounding box center [199, 47] width 48 height 9
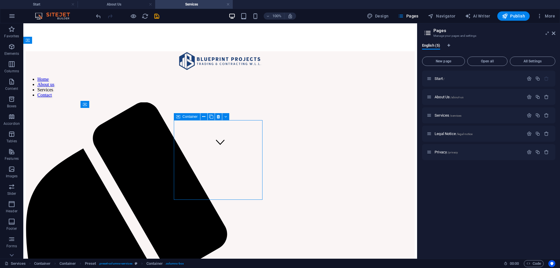
click at [207, 147] on button at bounding box center [209, 145] width 7 height 7
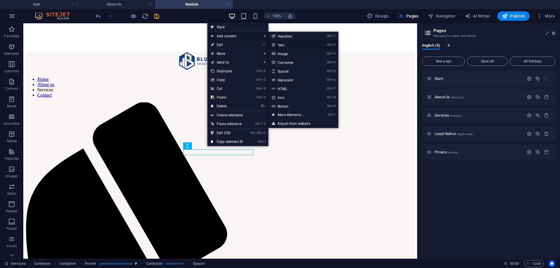
drag, startPoint x: 225, startPoint y: 39, endPoint x: 275, endPoint y: 47, distance: 50.8
click at [268, 41] on li "Add content Ctrl 1 Headline Ctrl 2 Text Ctrl 3 Image Ctrl 4 Container Ctrl 5 Sp…" at bounding box center [237, 36] width 61 height 9
click at [277, 45] on link "Ctrl 2 Text" at bounding box center [292, 45] width 48 height 9
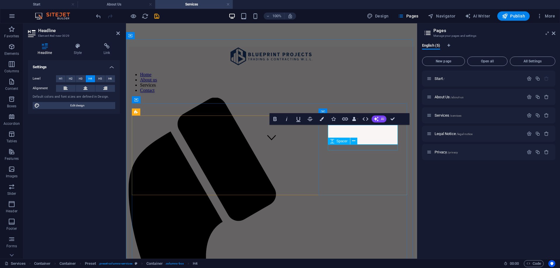
drag, startPoint x: 354, startPoint y: 150, endPoint x: 353, endPoint y: 154, distance: 4.8
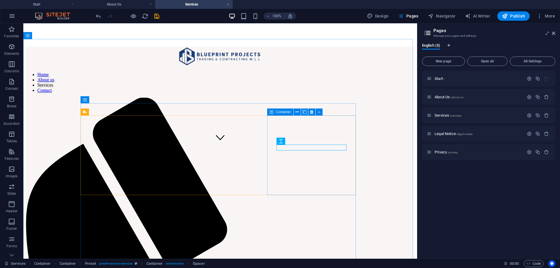
drag, startPoint x: 248, startPoint y: 163, endPoint x: 351, endPoint y: 163, distance: 103.0
click at [305, 141] on button at bounding box center [302, 141] width 7 height 7
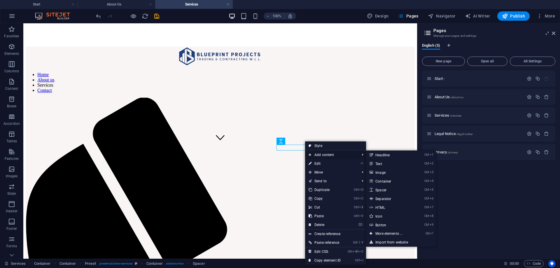
click at [331, 157] on span "Add content" at bounding box center [331, 155] width 52 height 9
drag, startPoint x: 381, startPoint y: 162, endPoint x: 238, endPoint y: 140, distance: 144.7
click at [381, 162] on link "Ctrl 2 Text" at bounding box center [390, 163] width 48 height 9
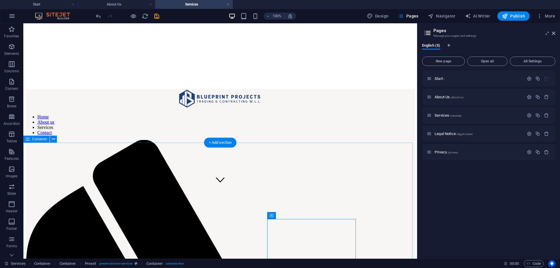
scroll to position [117, 0]
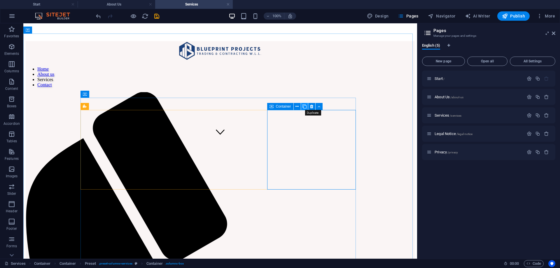
click at [304, 106] on icon at bounding box center [305, 107] width 4 height 6
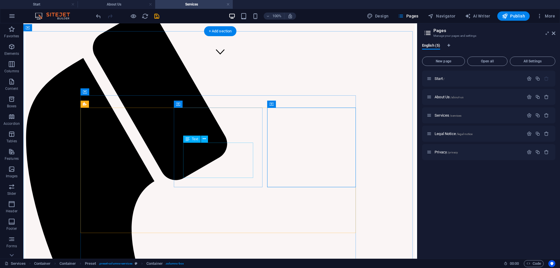
scroll to position [204, 0]
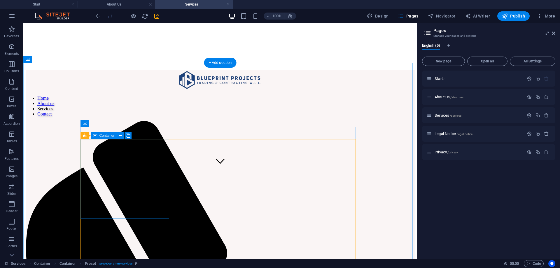
scroll to position [117, 0]
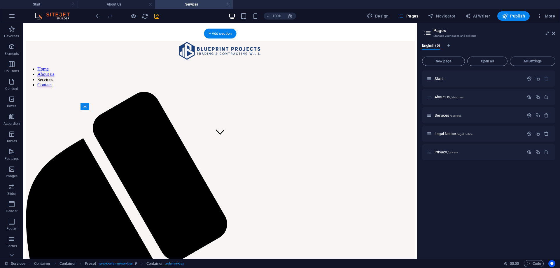
drag, startPoint x: 109, startPoint y: 215, endPoint x: 354, endPoint y: 144, distance: 254.6
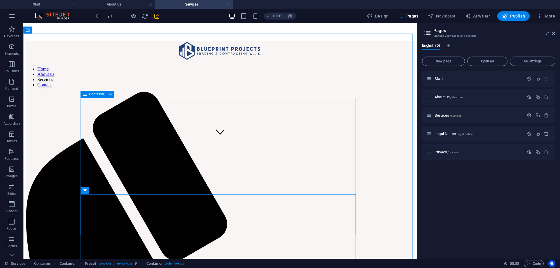
click at [96, 95] on span "Container" at bounding box center [96, 94] width 15 height 4
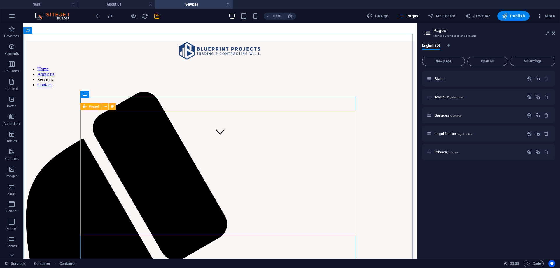
click at [86, 105] on icon at bounding box center [85, 106] width 4 height 7
click at [106, 106] on icon at bounding box center [105, 107] width 3 height 6
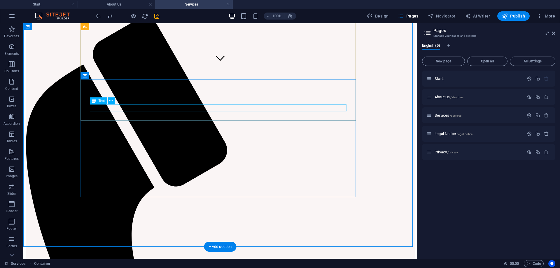
scroll to position [146, 0]
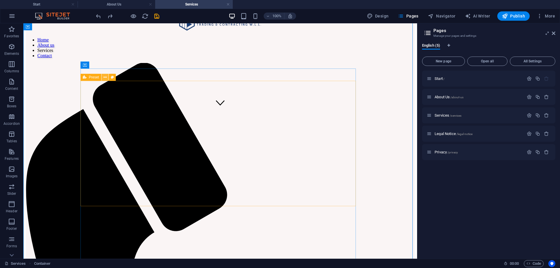
click at [104, 78] on icon at bounding box center [105, 77] width 3 height 6
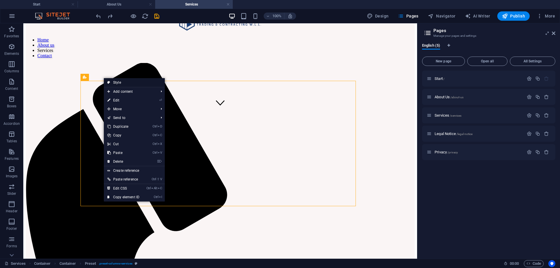
click at [125, 83] on link "Style" at bounding box center [134, 82] width 61 height 9
select select "px"
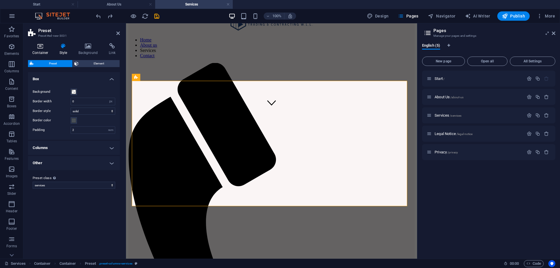
click at [41, 47] on icon at bounding box center [40, 46] width 25 height 6
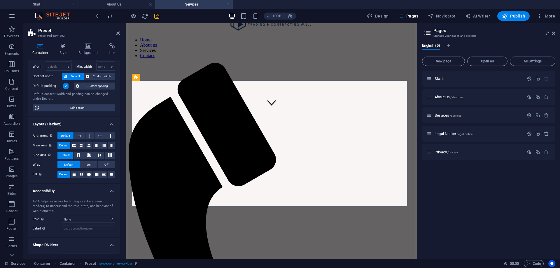
scroll to position [32, 0]
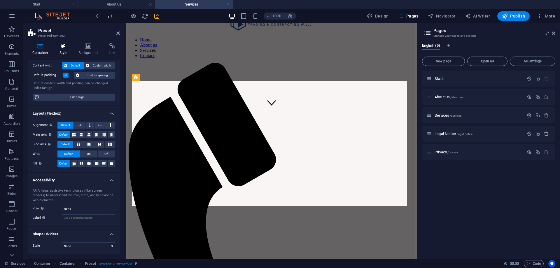
click at [60, 45] on icon at bounding box center [63, 46] width 17 height 6
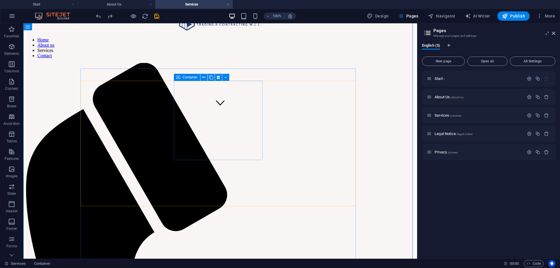
scroll to position [175, 0]
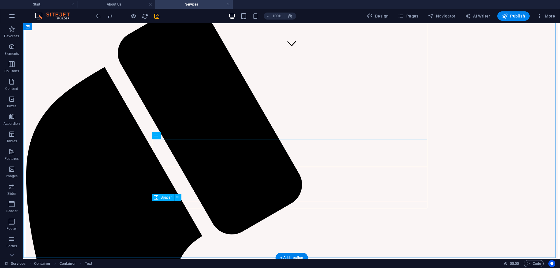
scroll to position [239, 0]
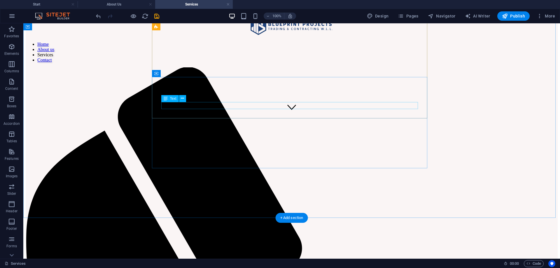
scroll to position [122, 0]
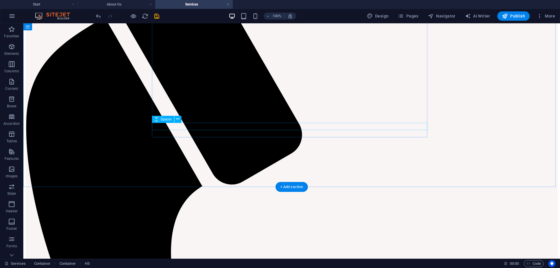
scroll to position [268, 0]
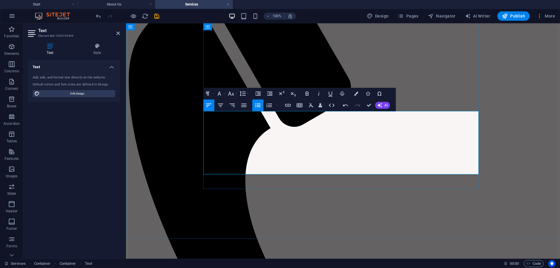
drag, startPoint x: 217, startPoint y: 124, endPoint x: 233, endPoint y: 125, distance: 16.1
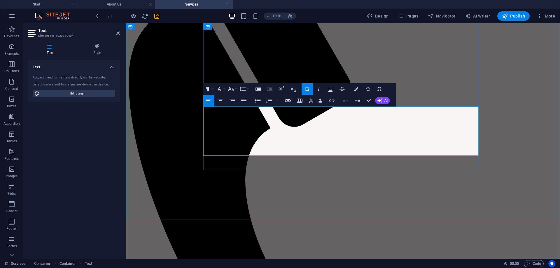
scroll to position [272, 0]
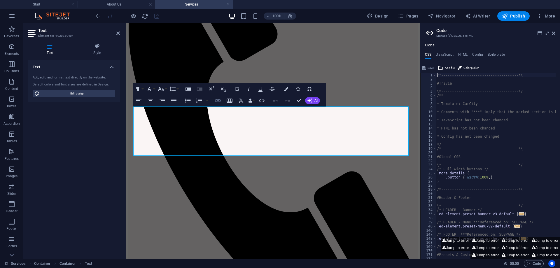
type textarea "@include text-v2; }"
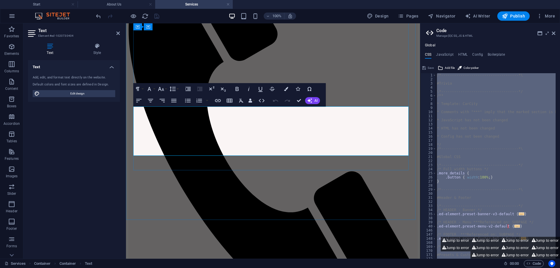
click at [150, 100] on icon "button" at bounding box center [150, 100] width 7 height 7
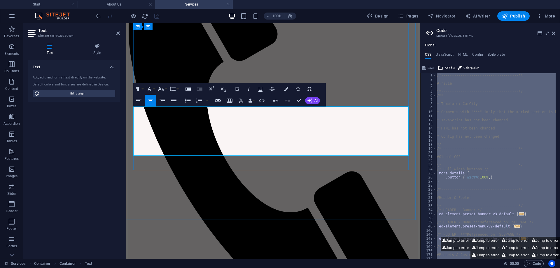
drag, startPoint x: 236, startPoint y: 117, endPoint x: 235, endPoint y: 120, distance: 3.4
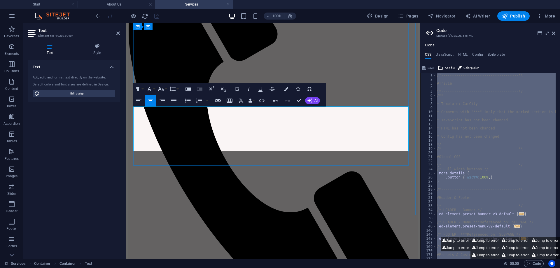
drag, startPoint x: 220, startPoint y: 133, endPoint x: 229, endPoint y: 137, distance: 10.3
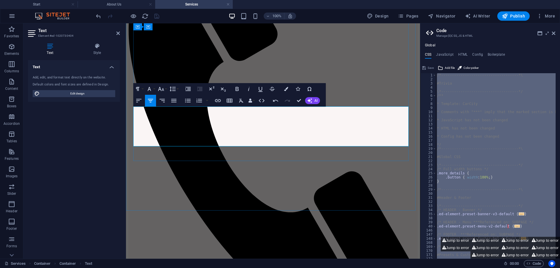
drag, startPoint x: 221, startPoint y: 137, endPoint x: 225, endPoint y: 137, distance: 4.7
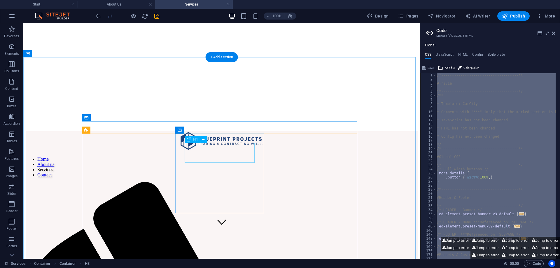
scroll to position [10, 0]
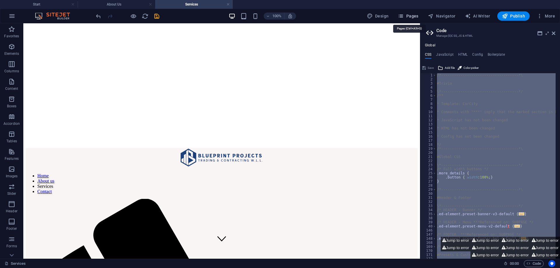
click at [418, 17] on span "Pages" at bounding box center [408, 16] width 20 height 6
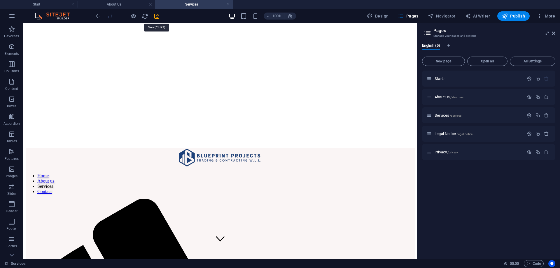
click at [156, 17] on icon "save" at bounding box center [156, 16] width 7 height 7
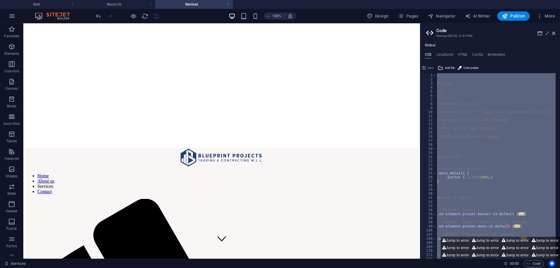
click at [132, 20] on div at bounding box center [127, 15] width 65 height 9
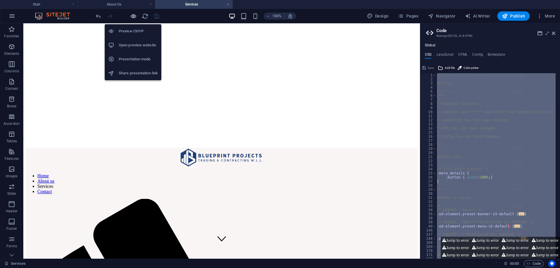
click at [134, 17] on icon "button" at bounding box center [133, 16] width 7 height 7
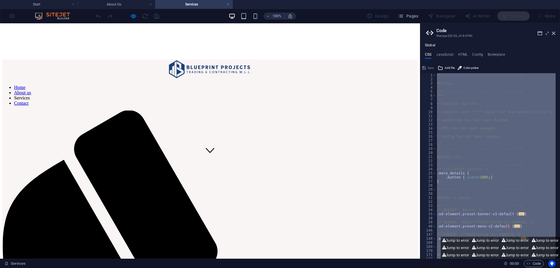
scroll to position [243, 0]
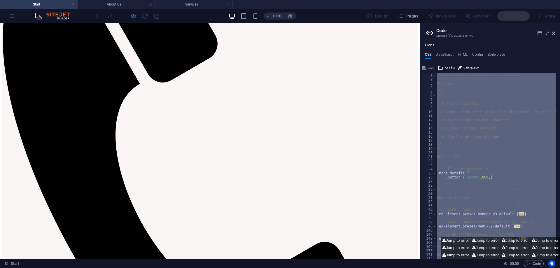
scroll to position [467, 0]
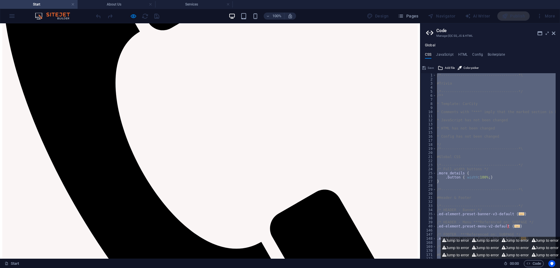
click at [160, 16] on div at bounding box center [127, 15] width 65 height 9
click at [402, 11] on button "Pages" at bounding box center [408, 15] width 25 height 9
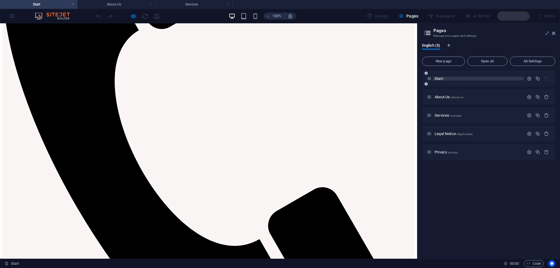
click at [446, 79] on p "Start /" at bounding box center [479, 79] width 88 height 4
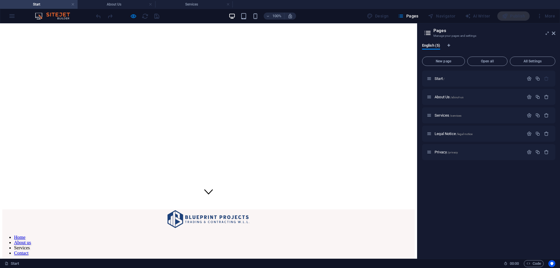
scroll to position [0, 0]
